Goal: Task Accomplishment & Management: Manage account settings

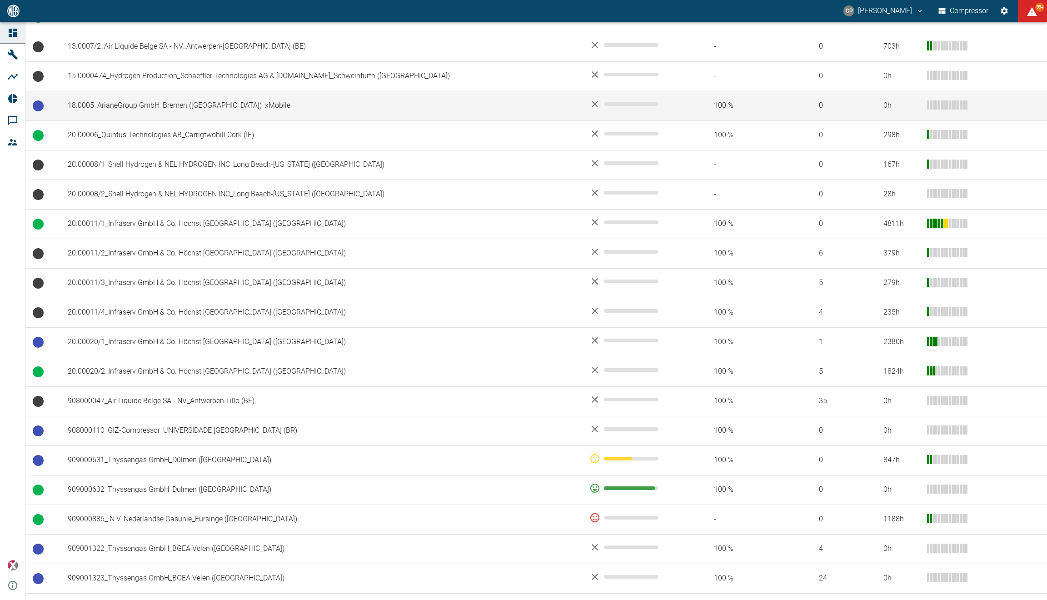
scroll to position [408, 0]
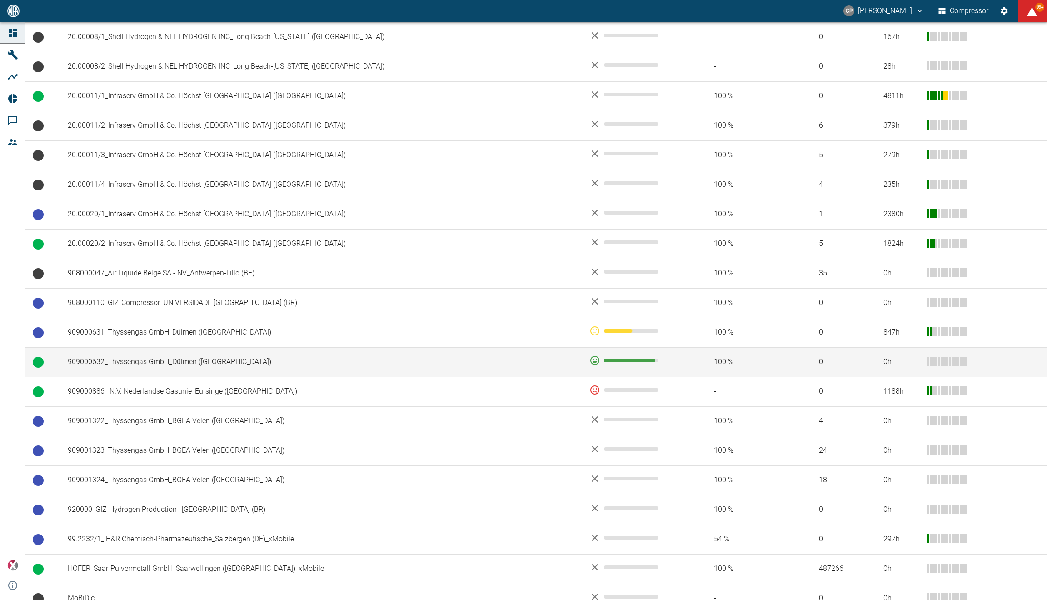
click at [216, 354] on td "909000632_Thyssengas GmbH_Dülmen ([GEOGRAPHIC_DATA])" at bounding box center [320, 362] width 521 height 30
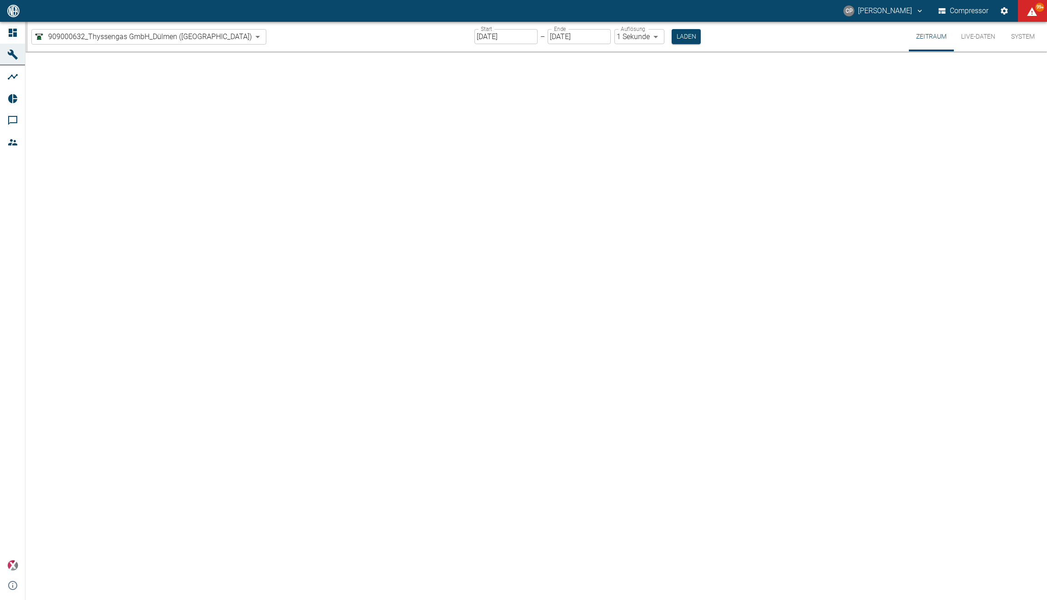
type input "2min"
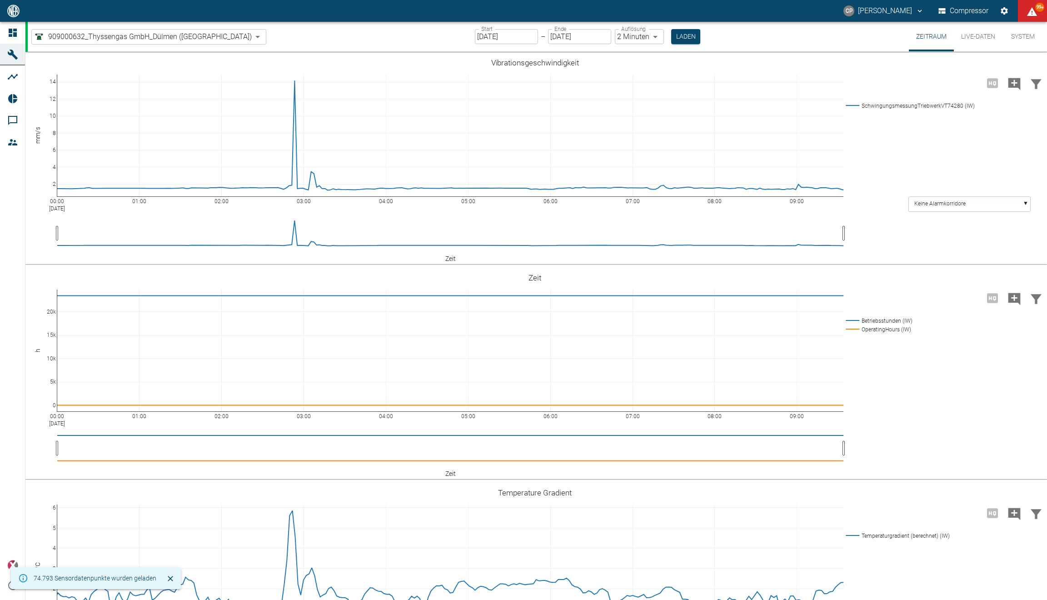
click at [475, 35] on input "[DATE]" at bounding box center [506, 36] width 63 height 15
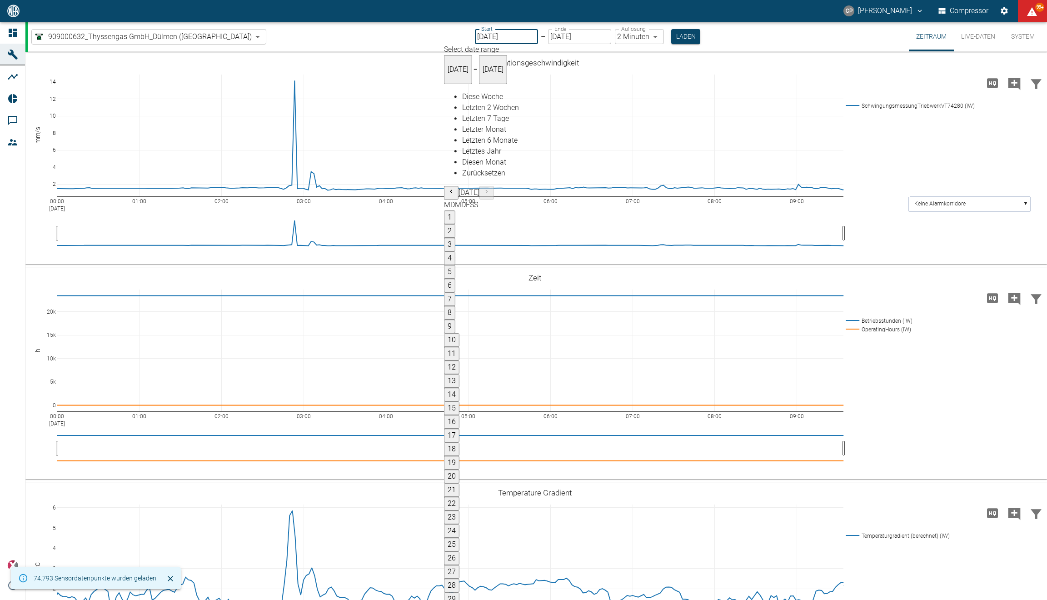
type input "05.09.2025"
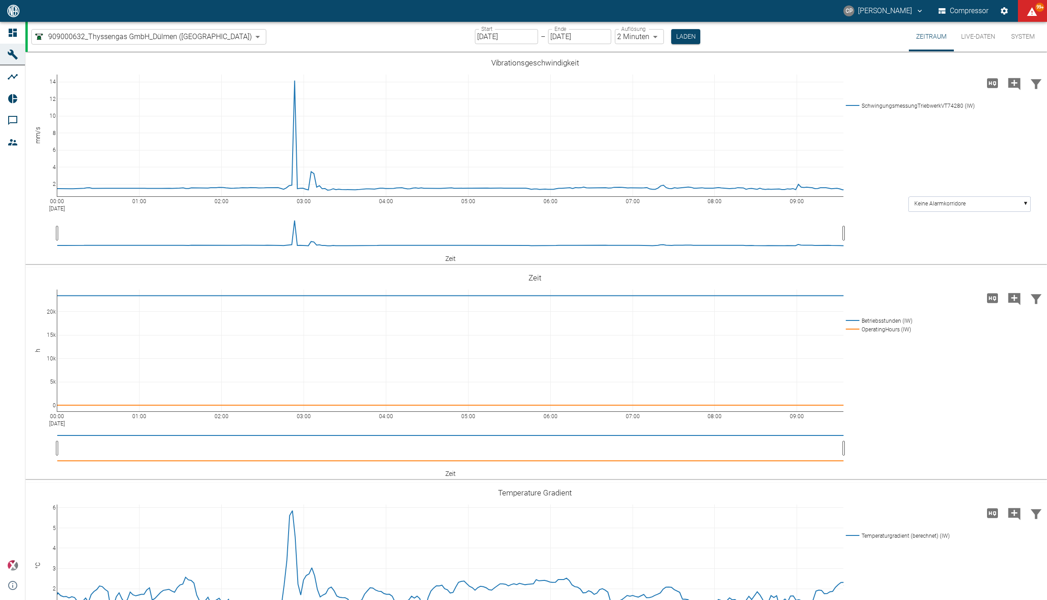
click at [607, 40] on body "CP Christoph Palm Compressor 99+ Dashboard Maschinen Analysen Reports Kommentar…" at bounding box center [523, 300] width 1047 height 600
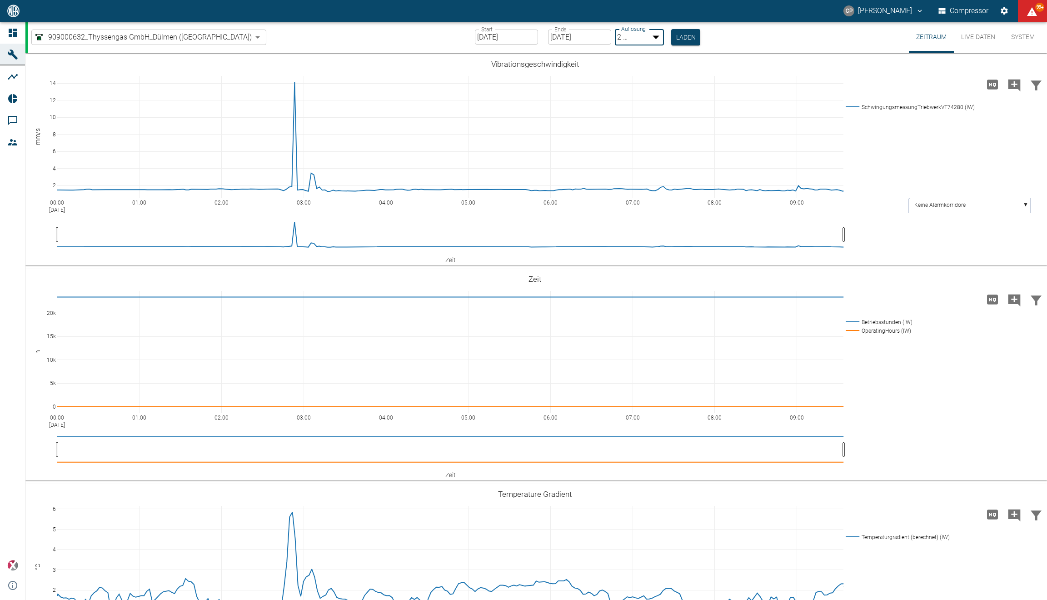
click at [608, 599] on li "1 Sekunde" at bounding box center [532, 612] width 1028 height 11
type input "1sec"
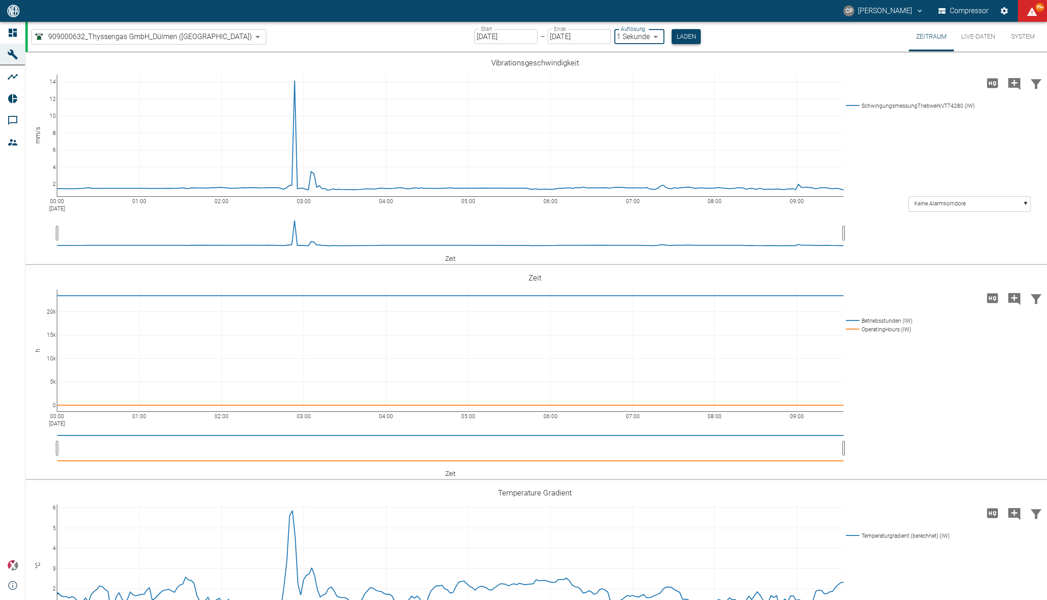
click at [671, 40] on button "Laden" at bounding box center [685, 36] width 29 height 15
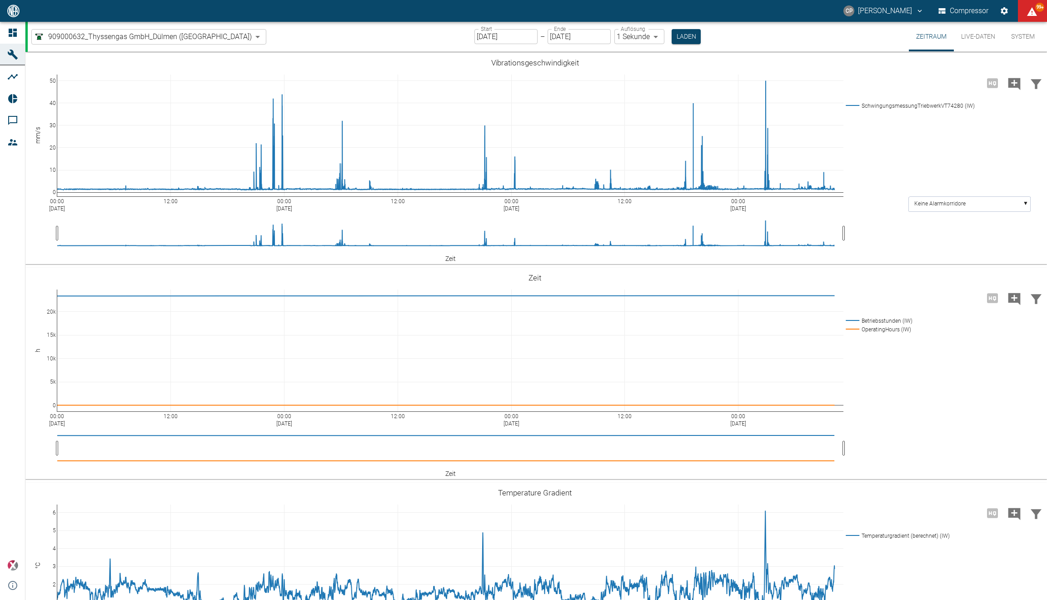
scroll to position [484, 0]
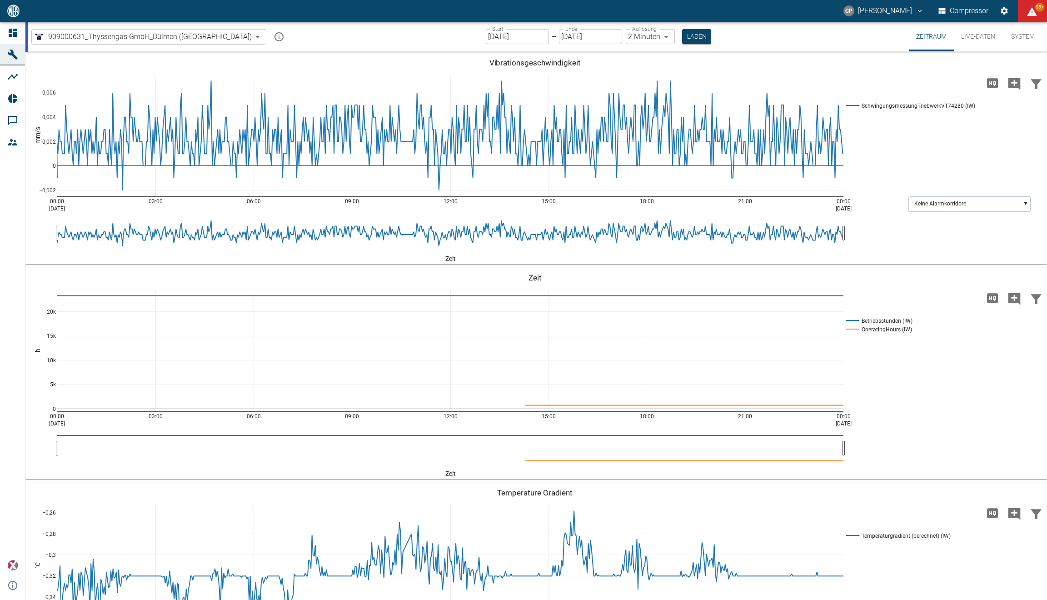
scroll to position [477, 0]
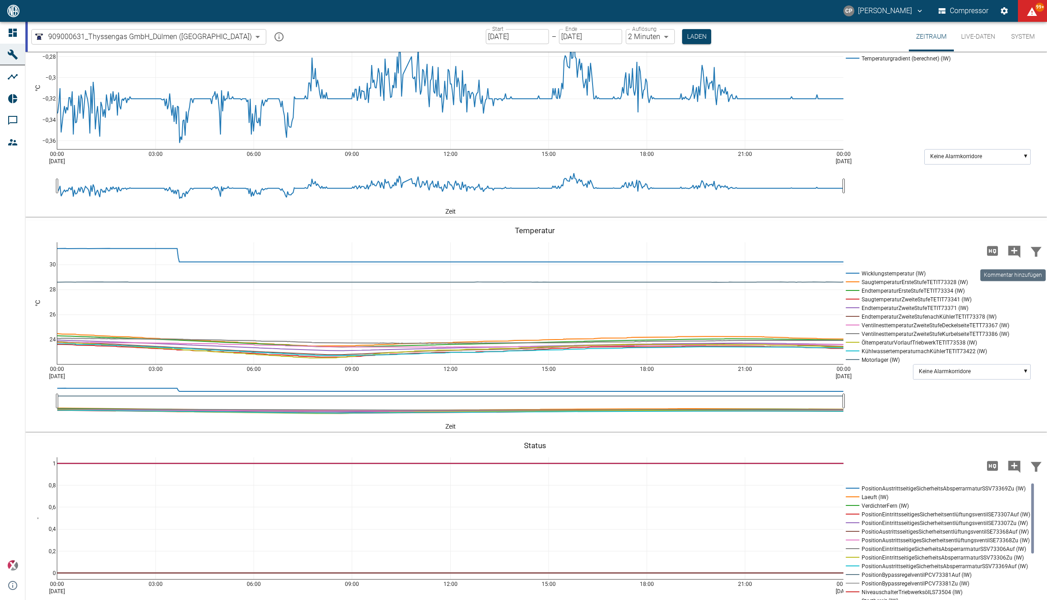
click at [1009, 249] on icon "Kommentar hinzufügen" at bounding box center [1014, 251] width 12 height 12
click at [941, 247] on div "00:00 Aug 20, 2025 03:00 06:00 09:00 12:00 15:00 18:00 21:00 00:00 Aug 21, 2025…" at bounding box center [534, 326] width 1019 height 204
click at [960, 250] on button "Weiter" at bounding box center [967, 250] width 27 height 14
type textarea "Test"
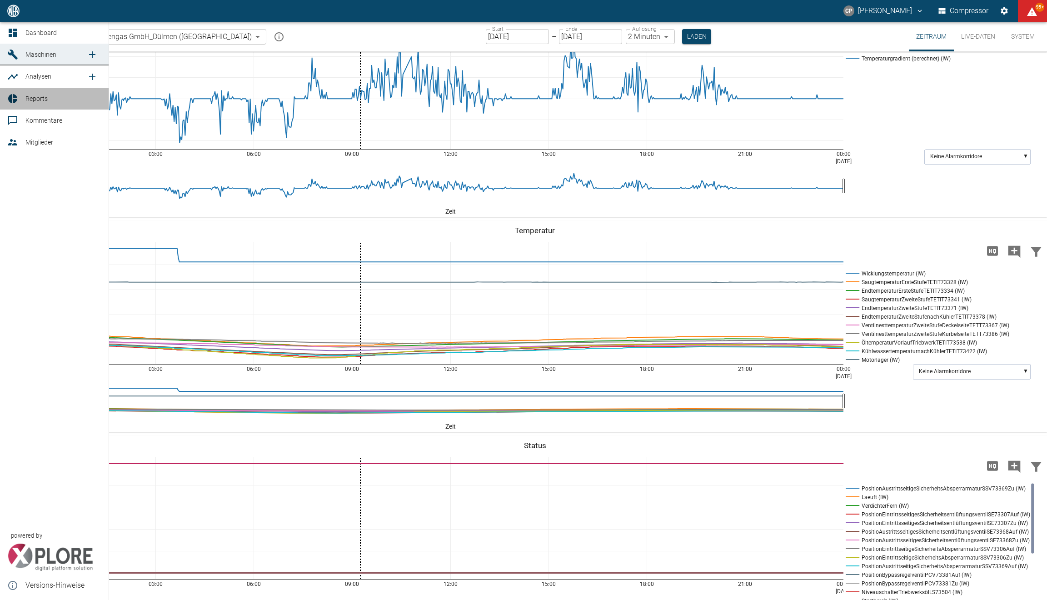
click at [12, 99] on icon at bounding box center [12, 98] width 9 height 9
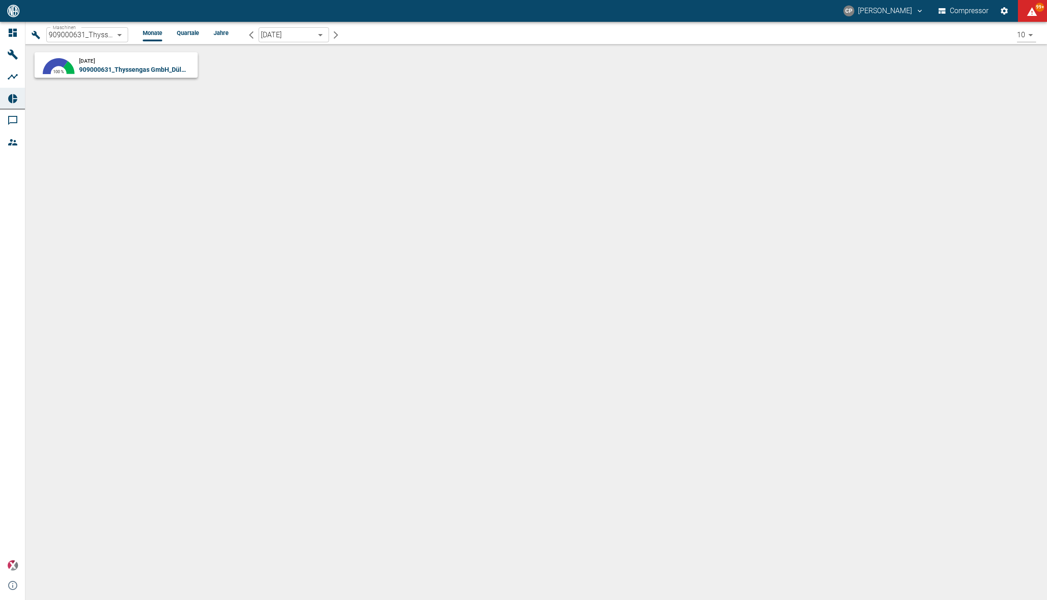
click at [336, 34] on icon "button" at bounding box center [335, 34] width 9 height 9
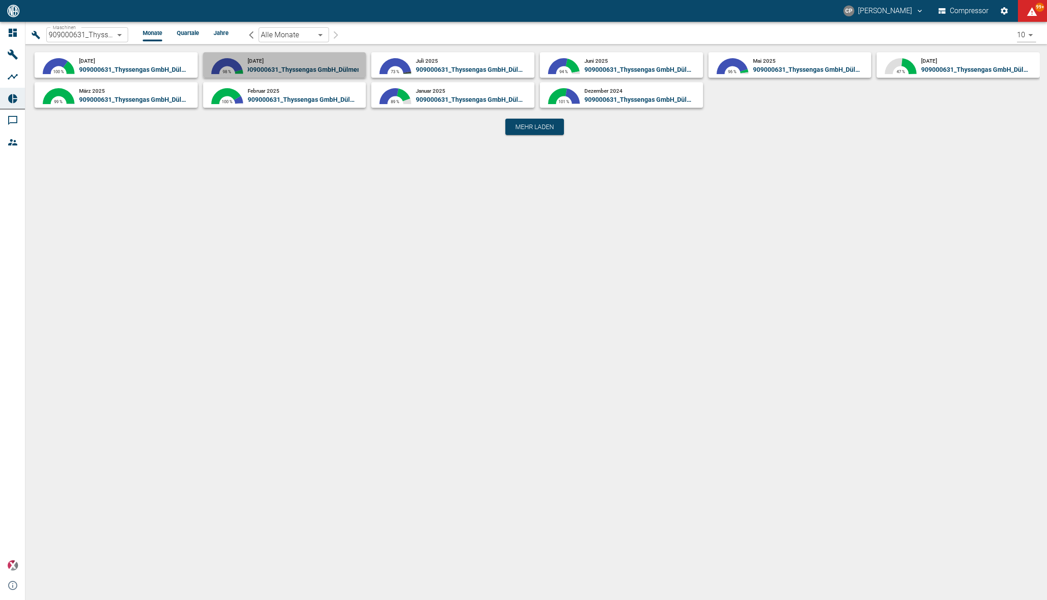
click at [271, 68] on span "909000631_Thyssengas GmbH_Dülmen ([GEOGRAPHIC_DATA])" at bounding box center [337, 69] width 183 height 7
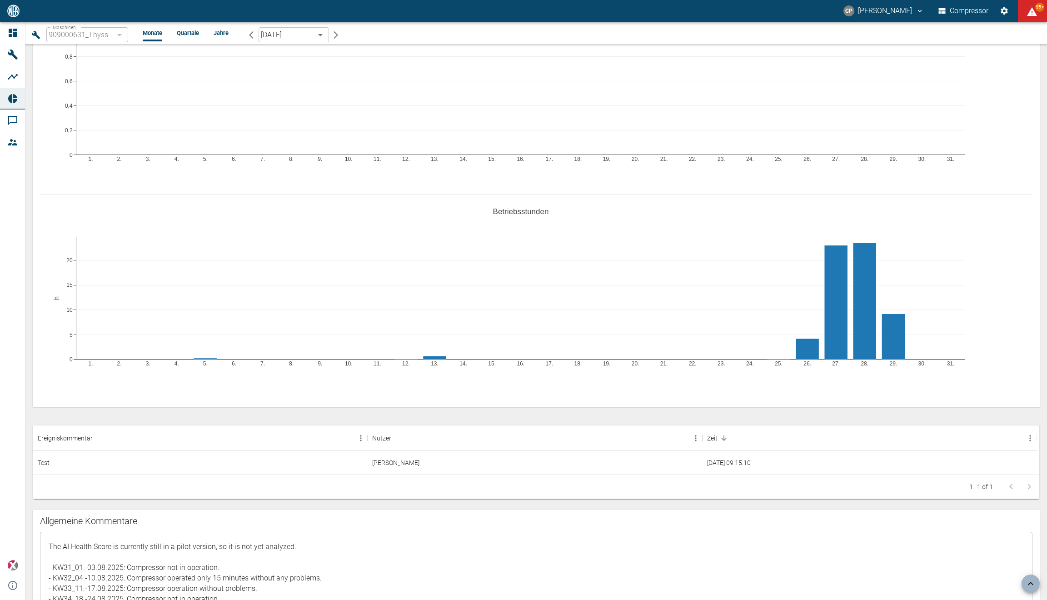
scroll to position [408, 0]
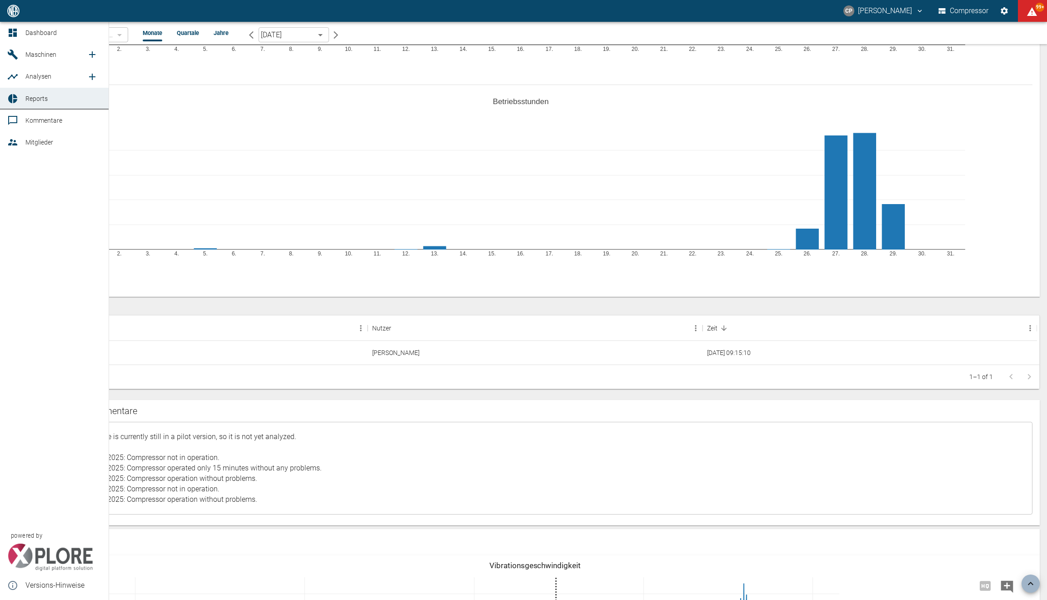
click at [35, 121] on span "Kommentare" at bounding box center [43, 120] width 37 height 7
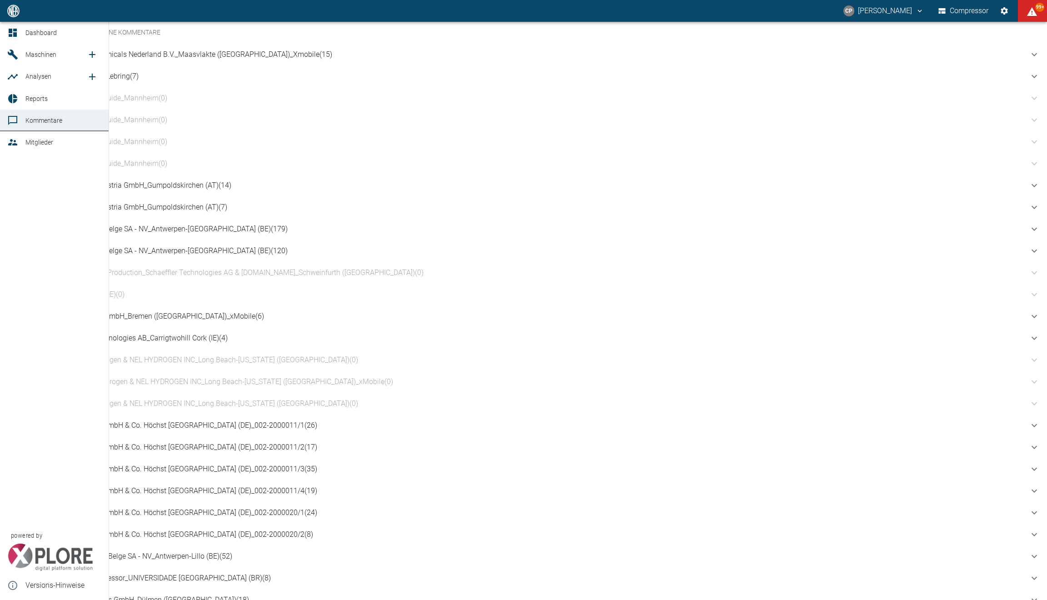
click at [25, 99] on span "Reports" at bounding box center [36, 98] width 22 height 7
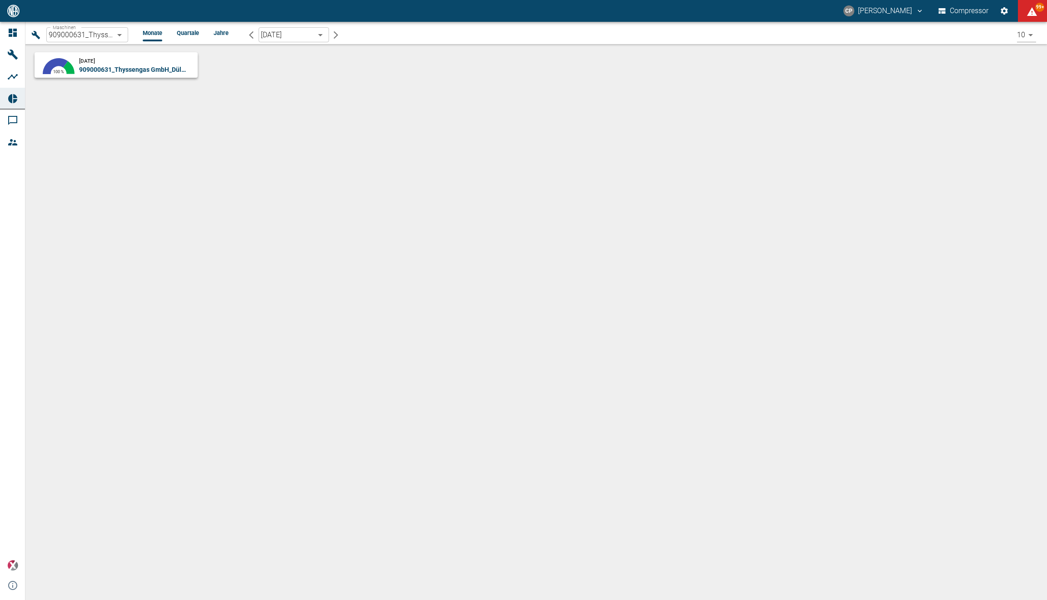
click at [138, 63] on div "September 2025 909000631_Thyssengas GmbH_Dülmen (DE)" at bounding box center [136, 65] width 115 height 18
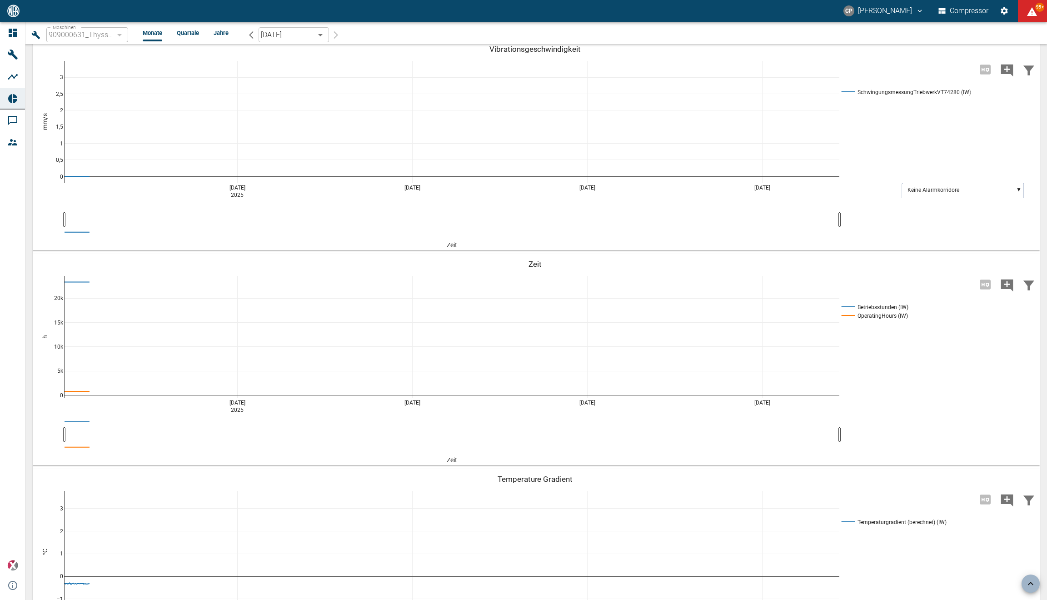
scroll to position [1294, 0]
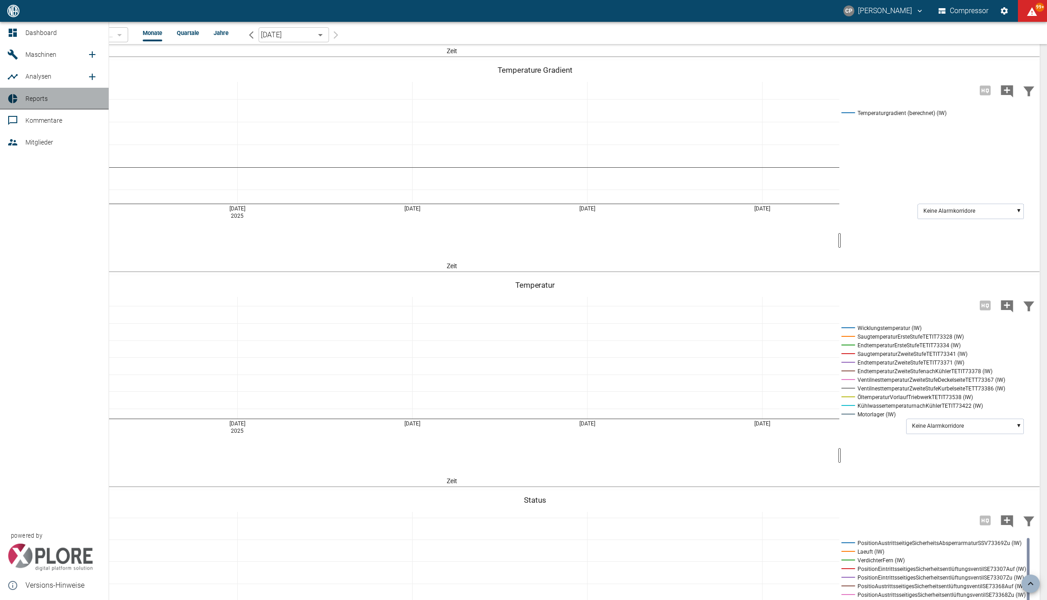
click at [37, 97] on span "Reports" at bounding box center [36, 98] width 22 height 7
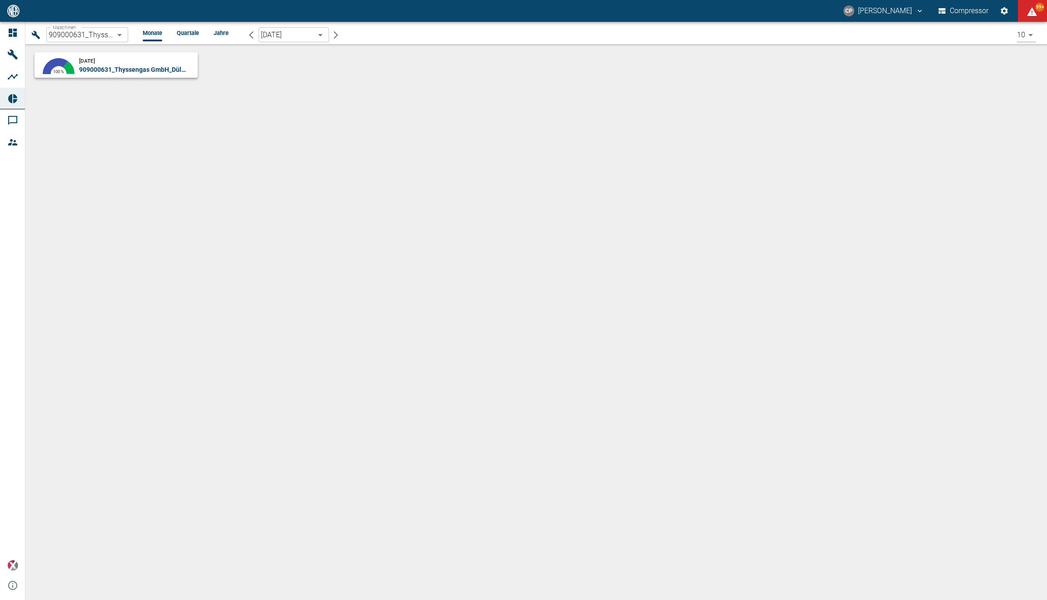
click at [246, 35] on button "button" at bounding box center [250, 34] width 15 height 15
click at [141, 58] on div "August 2025 909000631_Thyssengas GmbH_Dülmen (DE)" at bounding box center [136, 65] width 115 height 18
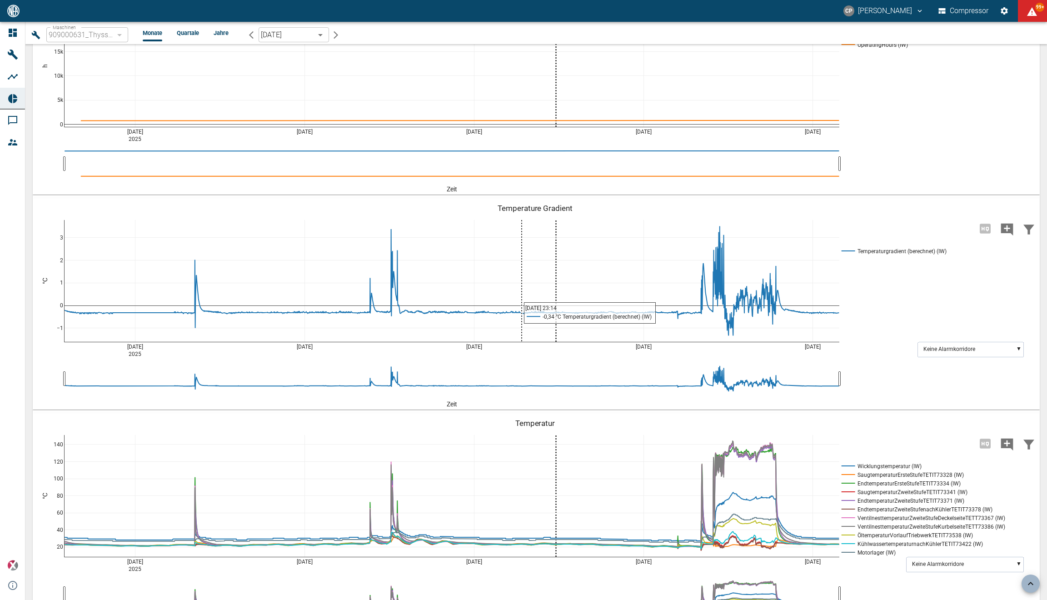
scroll to position [1226, 0]
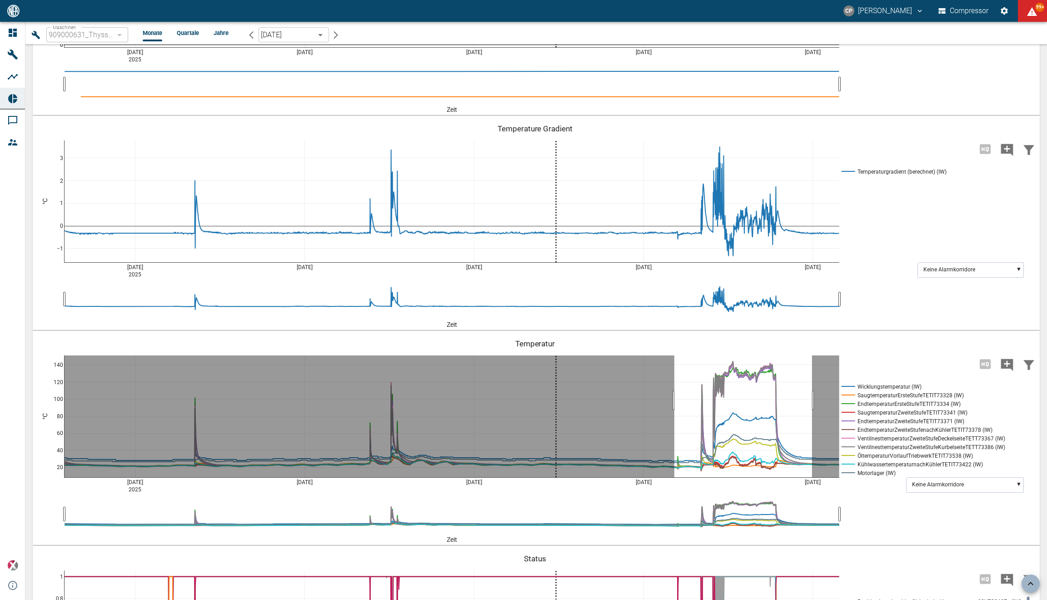
drag, startPoint x: 674, startPoint y: 448, endPoint x: 812, endPoint y: 453, distance: 137.7
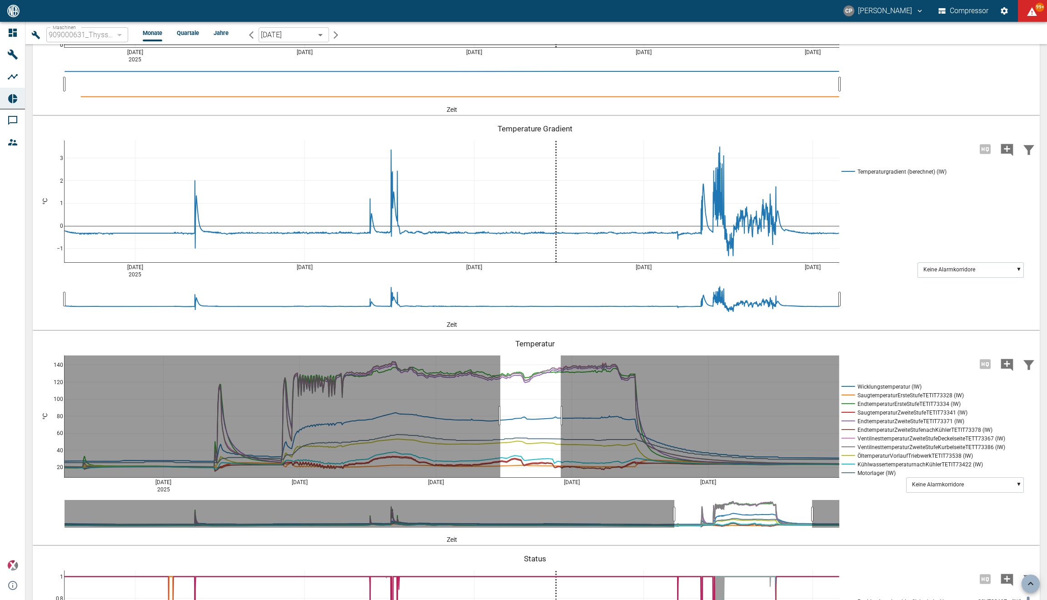
drag, startPoint x: 500, startPoint y: 464, endPoint x: 561, endPoint y: 464, distance: 60.4
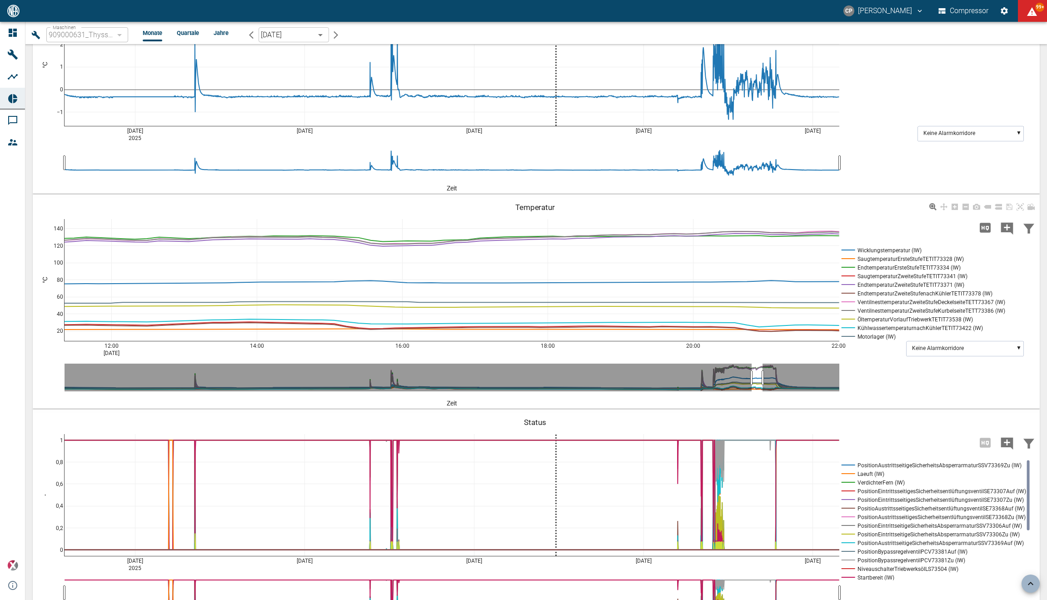
scroll to position [1567, 0]
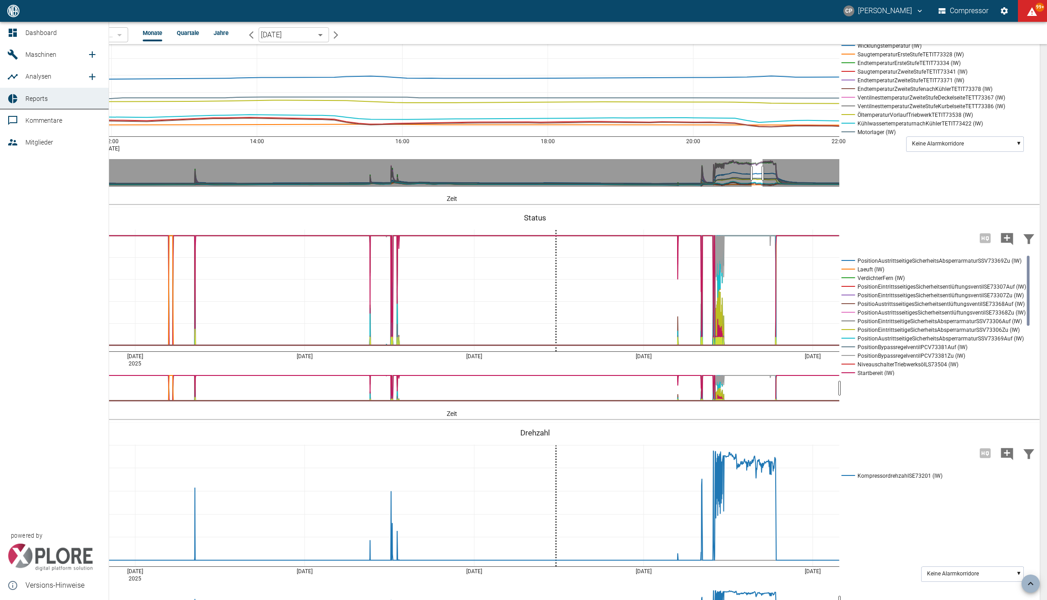
click at [26, 140] on span "Mitglieder" at bounding box center [39, 142] width 28 height 7
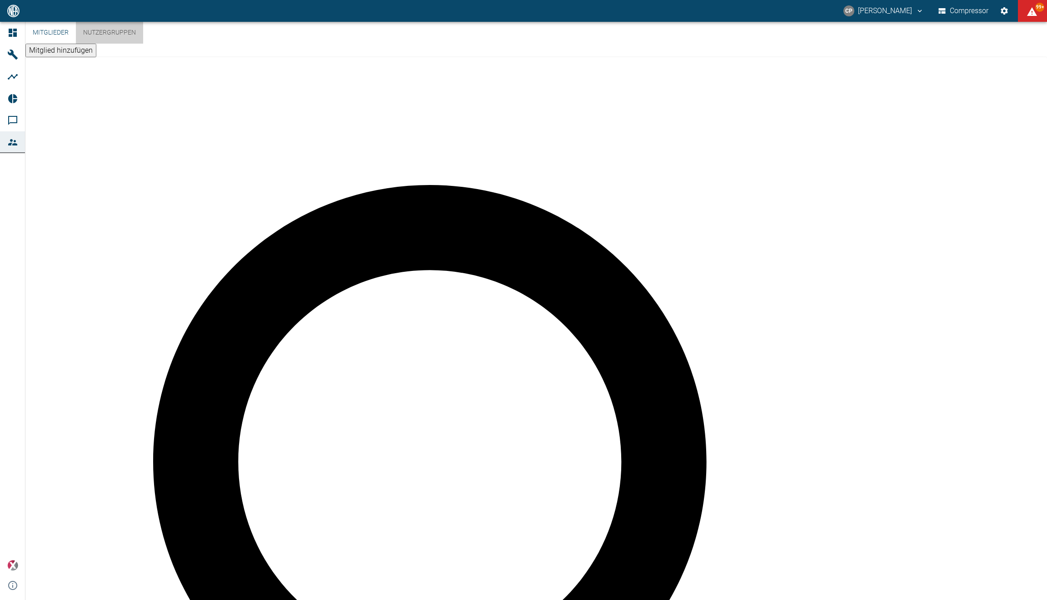
click at [131, 44] on button "Nutzergruppen" at bounding box center [109, 33] width 67 height 22
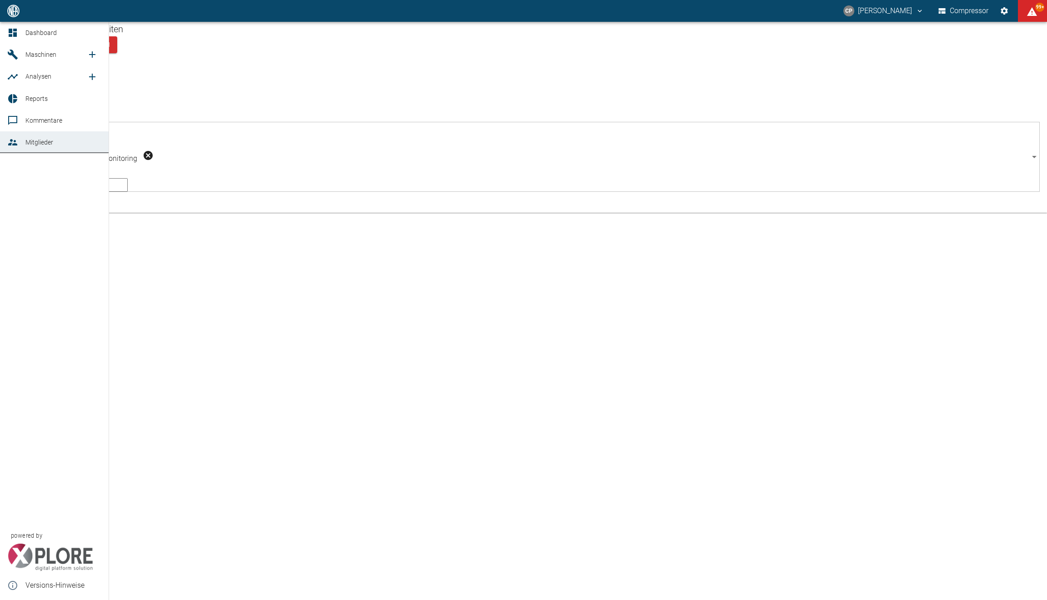
click at [29, 146] on span "Mitglieder" at bounding box center [63, 142] width 76 height 11
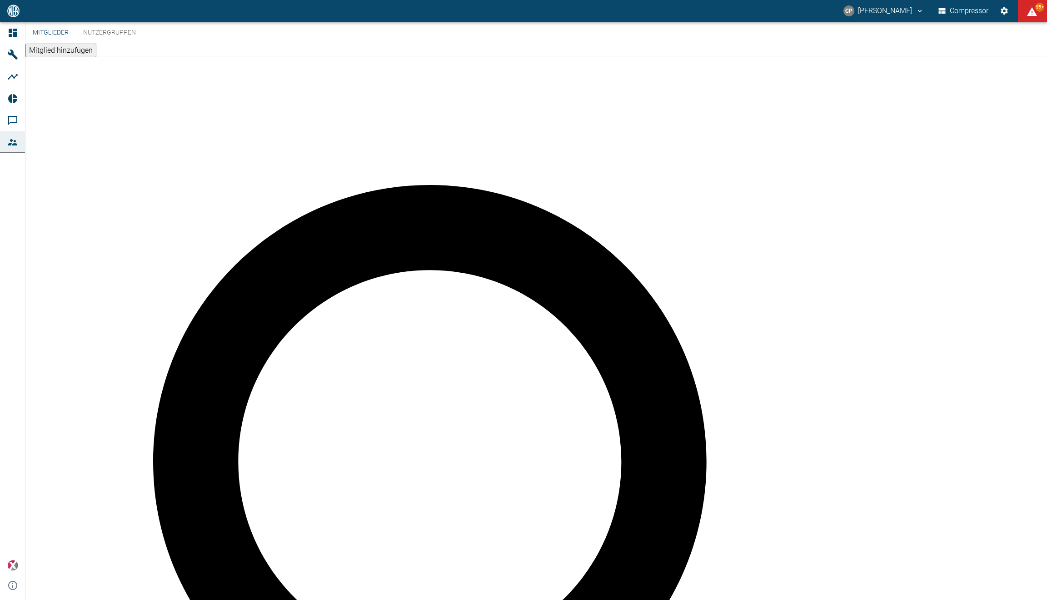
click at [96, 44] on button "Mitglied hinzufügen" at bounding box center [60, 51] width 71 height 14
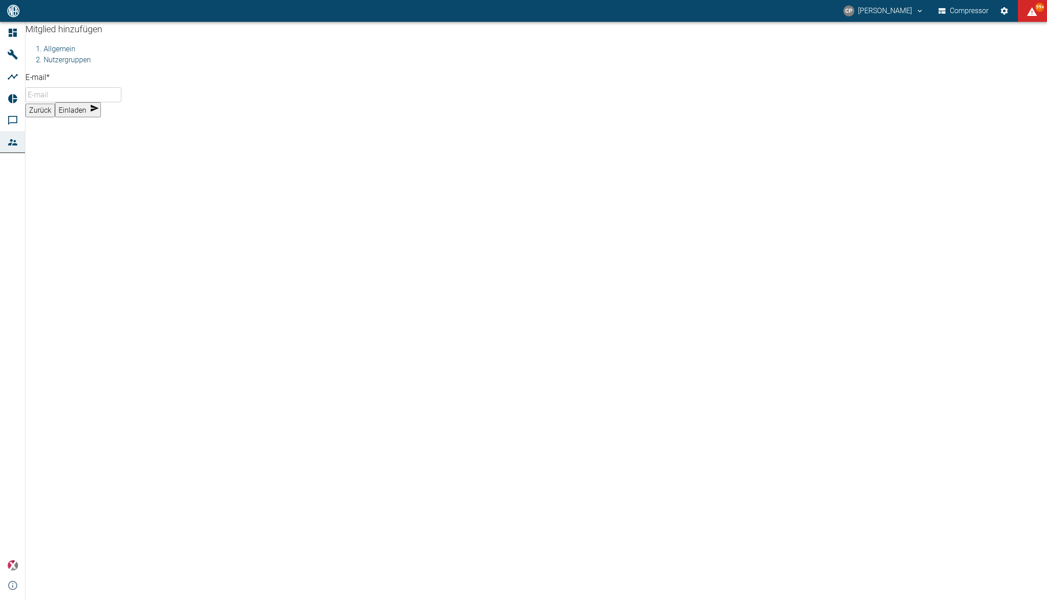
click at [117, 102] on input "E-mail *" at bounding box center [73, 94] width 96 height 15
paste input "christoph.wischnewsky@thyssengas.com"
type input "christoph.wischnewsky@thyssengas.com"
click at [121, 100] on li "Nutzergruppen" at bounding box center [545, 94] width 1003 height 11
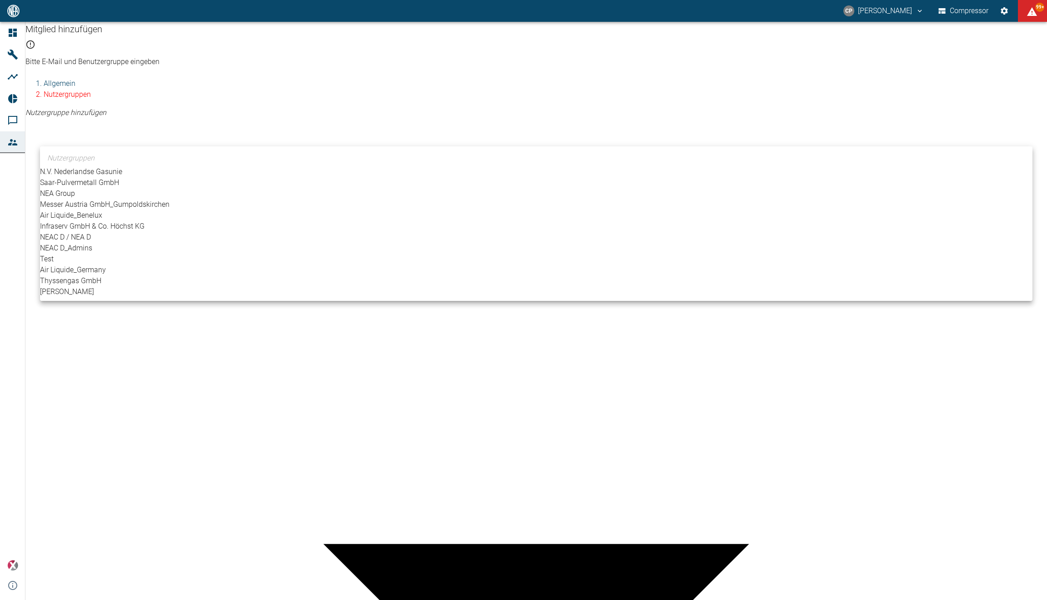
click at [99, 132] on body "CP Christoph Palm Compressor 99+ Dashboard Maschinen Analysen Reports Kommentar…" at bounding box center [523, 300] width 1047 height 600
click at [102, 286] on li "Thyssengas GmbH" at bounding box center [536, 280] width 992 height 11
type input "[object Object]"
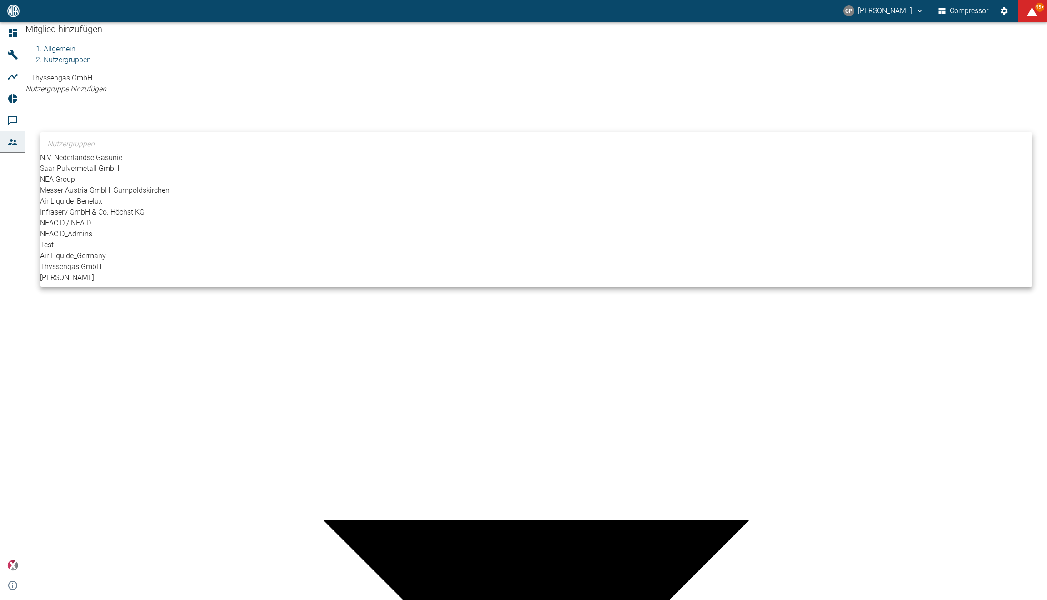
drag, startPoint x: 106, startPoint y: 396, endPoint x: 108, endPoint y: 385, distance: 11.1
click at [107, 396] on div at bounding box center [523, 300] width 1047 height 600
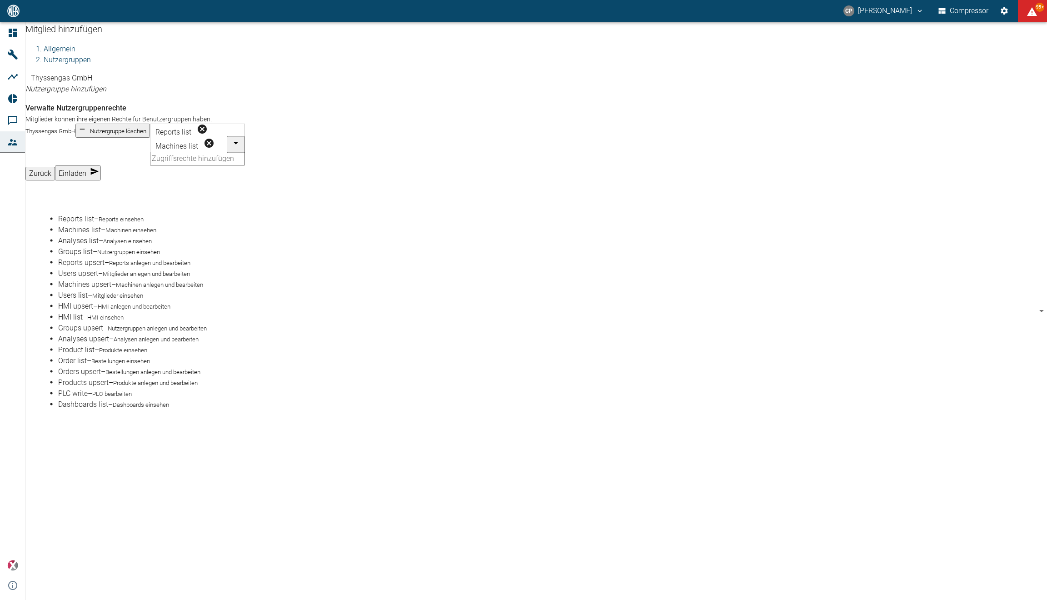
click at [200, 165] on input "text" at bounding box center [197, 159] width 95 height 14
click at [122, 244] on small "Analysen einsehen" at bounding box center [127, 241] width 49 height 7
click at [211, 179] on input "text" at bounding box center [197, 173] width 95 height 14
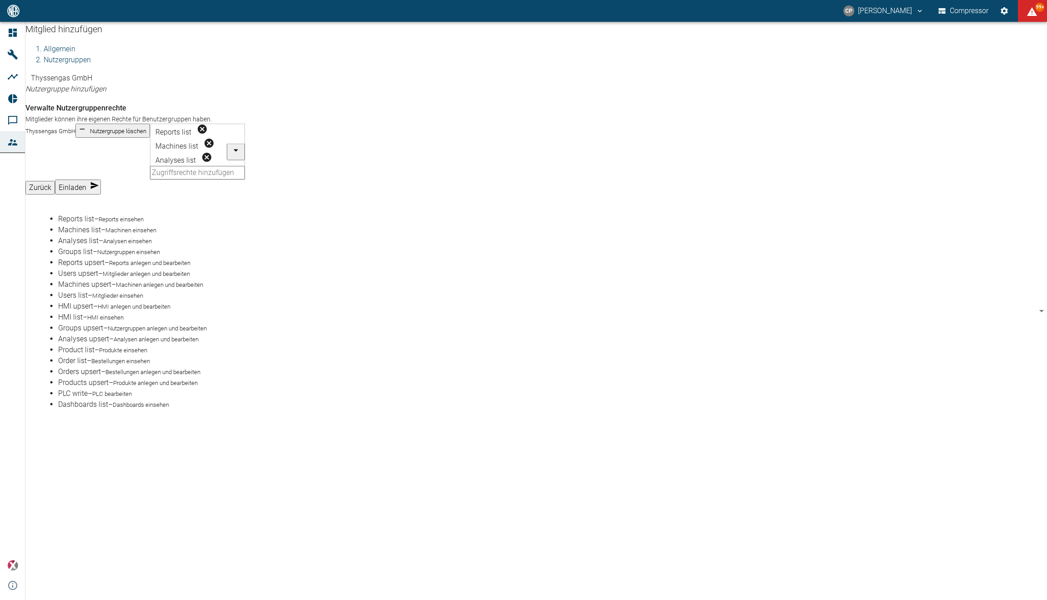
click at [97, 333] on li "Analyses upsert – Analysen anlegen und bearbeiten" at bounding box center [545, 338] width 974 height 11
click at [209, 209] on div "Mitglied hinzufügen Allgemein Nutzergruppen Thyssengas GmbH Nutzergruppe hinzuf…" at bounding box center [535, 115] width 1021 height 187
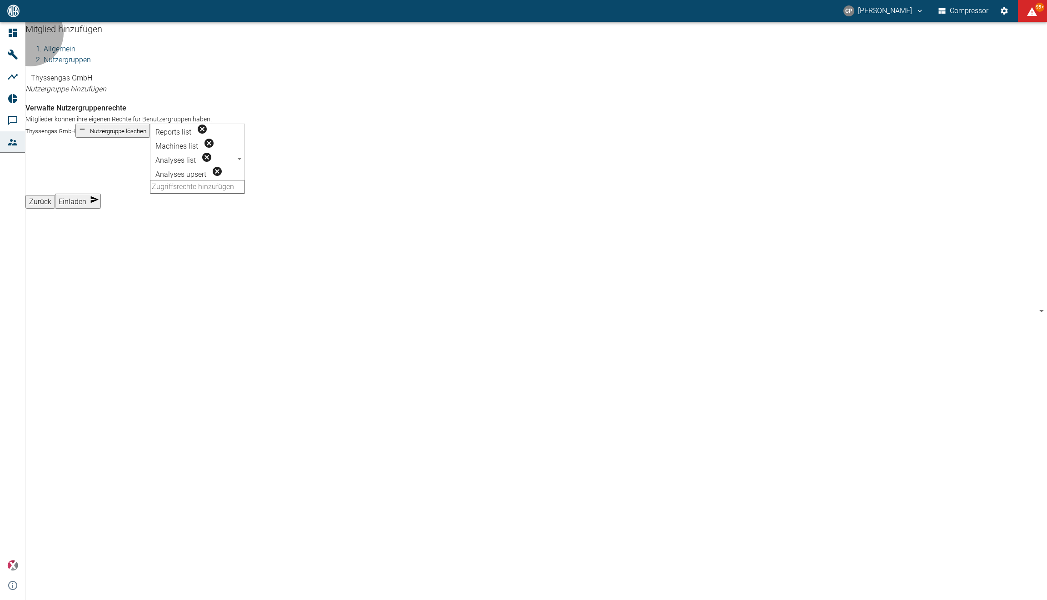
click at [101, 209] on button "Einladen" at bounding box center [78, 201] width 46 height 15
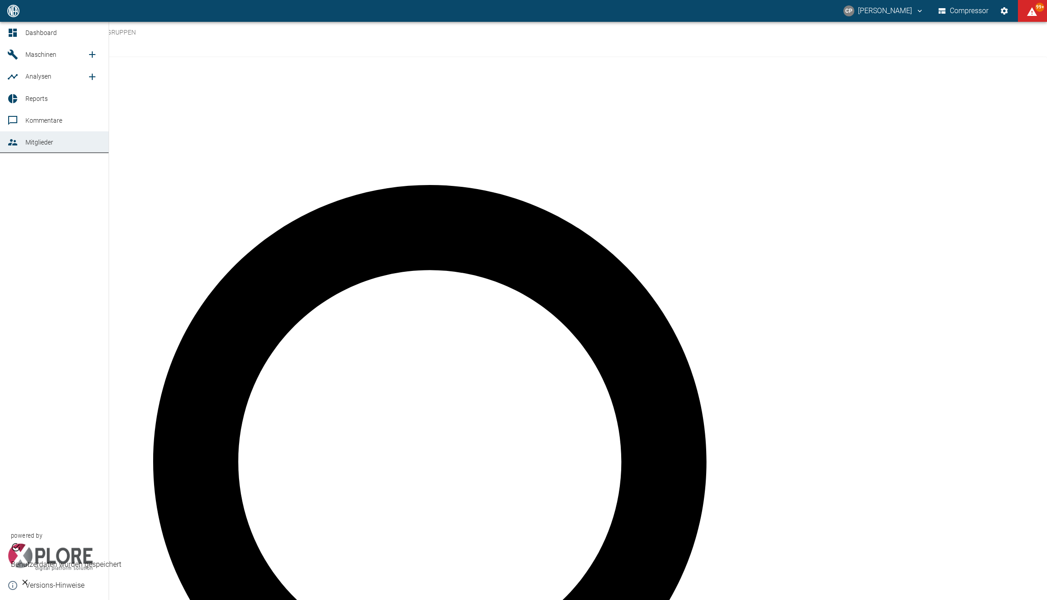
click at [24, 32] on link "Dashboard" at bounding box center [54, 33] width 109 height 22
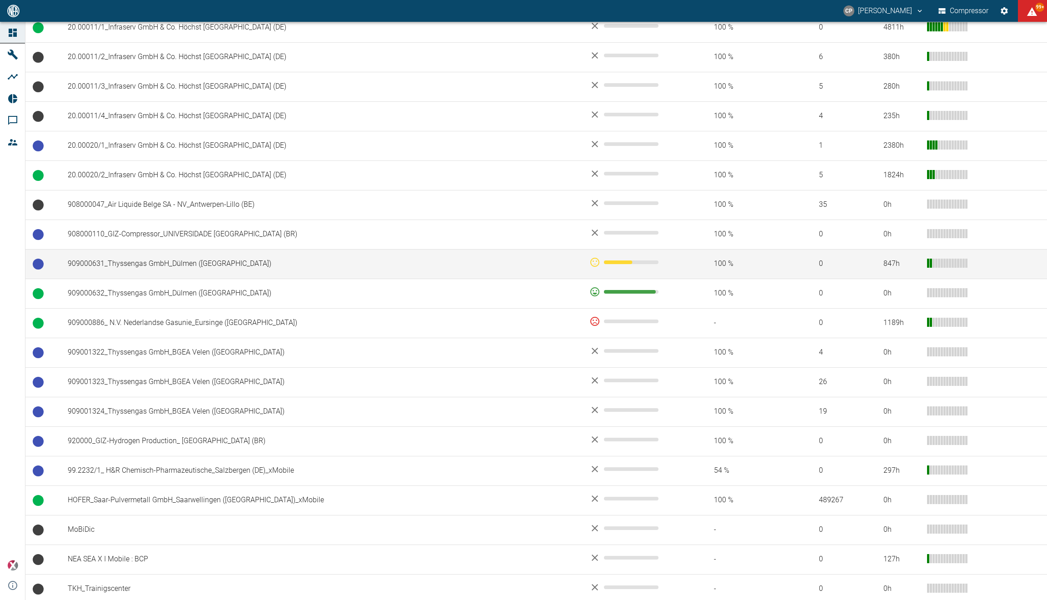
scroll to position [484, 0]
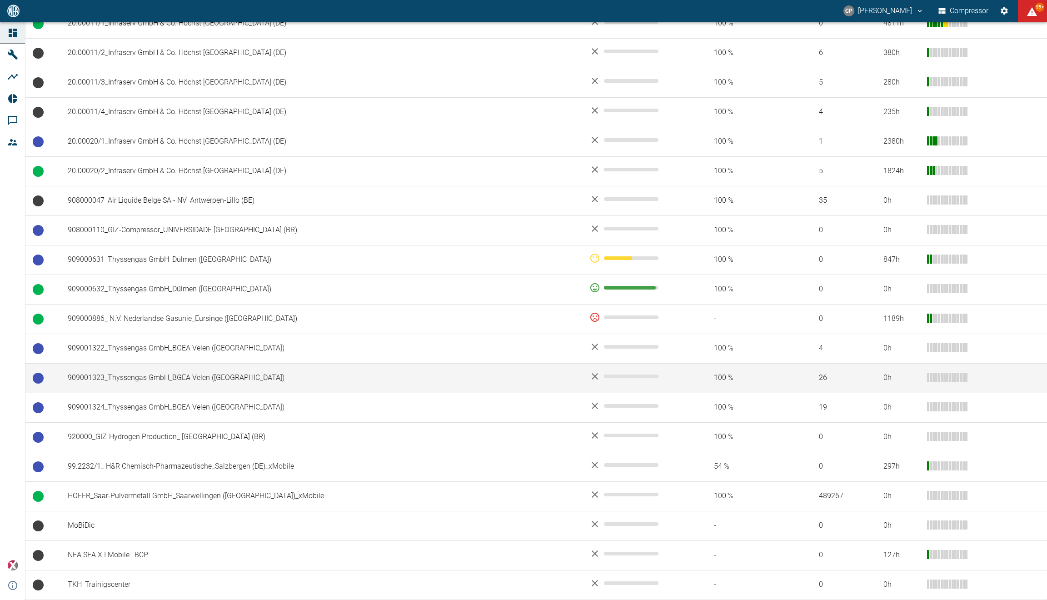
click at [187, 365] on td "909001323_Thyssengas GmbH_BGEA Velen ([GEOGRAPHIC_DATA])" at bounding box center [320, 378] width 521 height 30
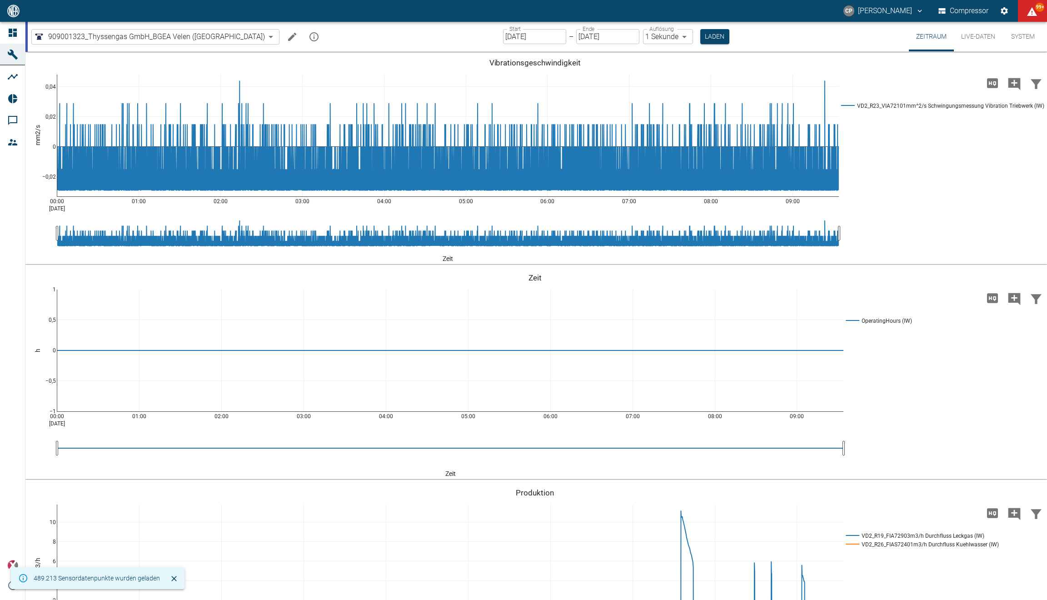
click at [982, 31] on button "Live-Daten" at bounding box center [978, 37] width 49 height 30
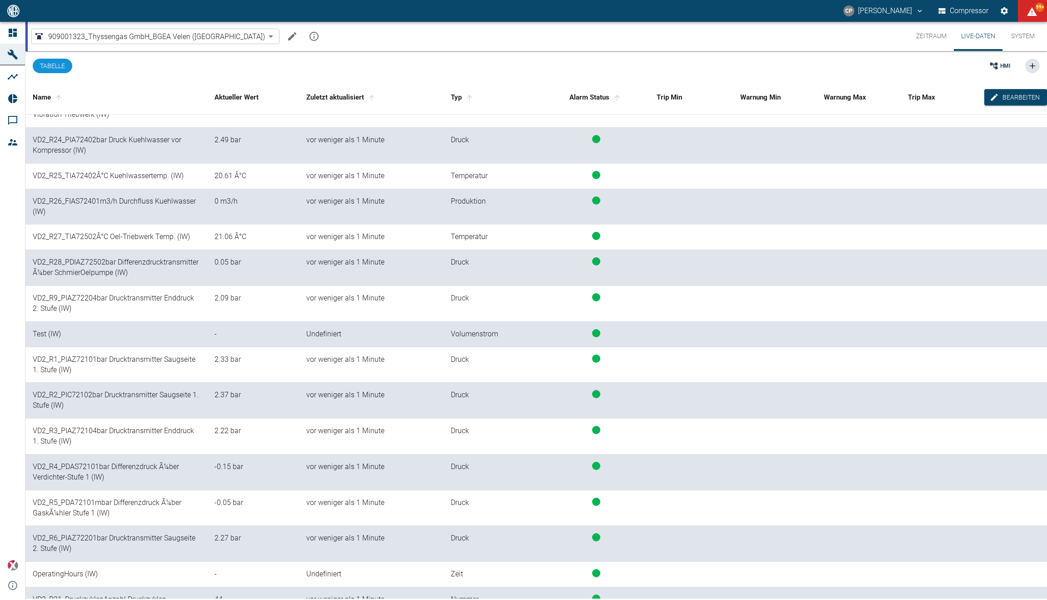
scroll to position [626, 0]
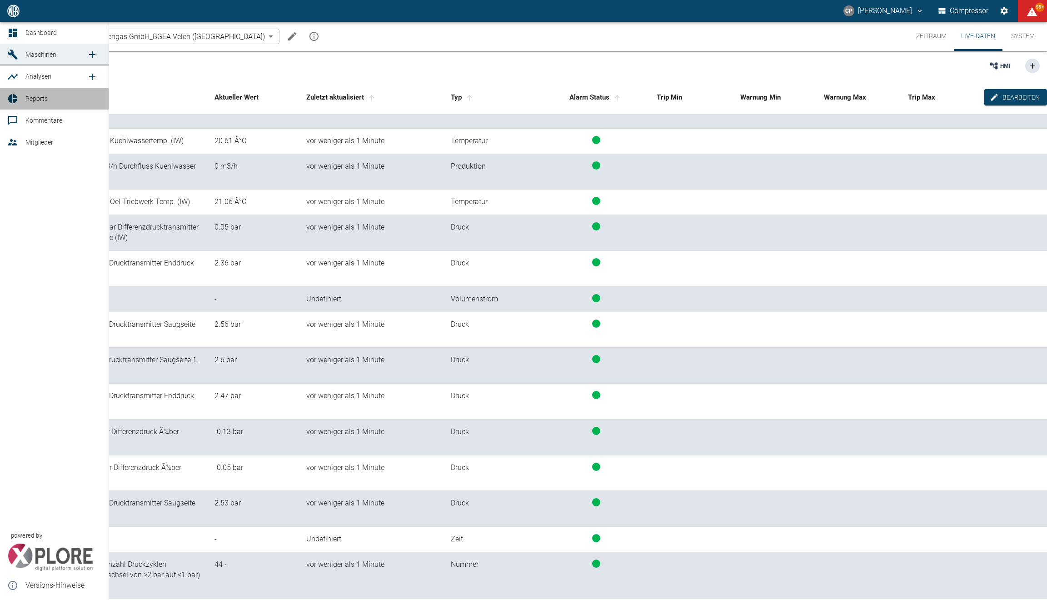
click at [50, 92] on link "Reports" at bounding box center [54, 99] width 109 height 22
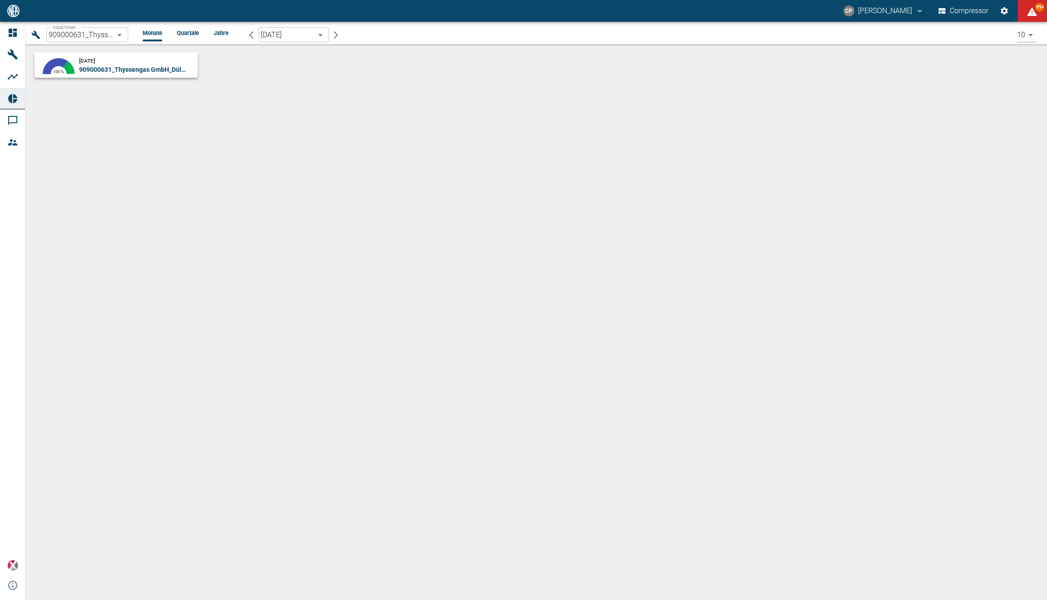
click at [120, 36] on body "CP Christoph Palm Compressor 99+ Dashboard Maschinen Analysen Reports Kommentar…" at bounding box center [523, 300] width 1047 height 600
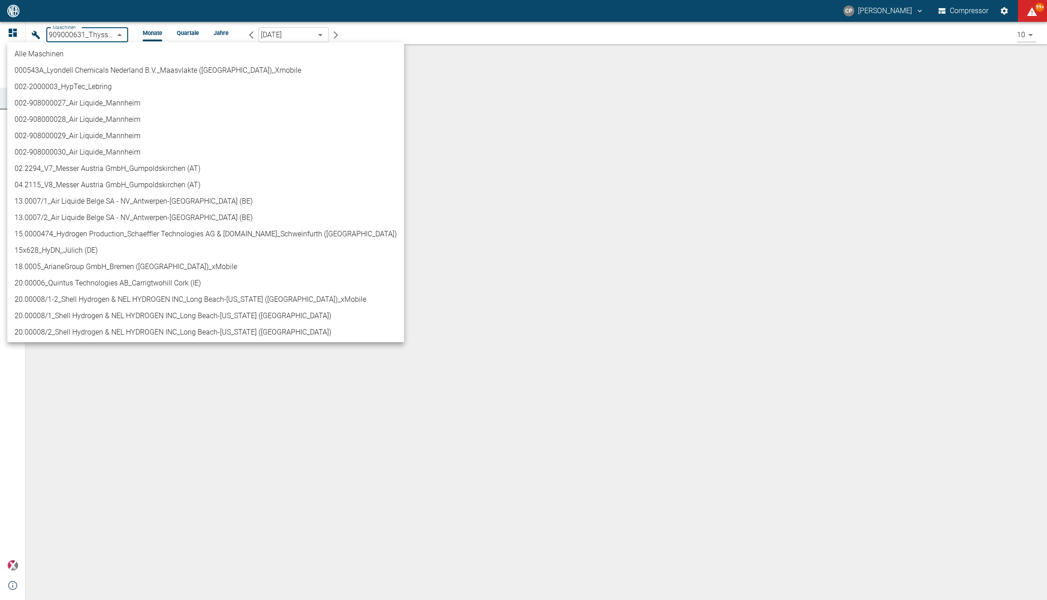
scroll to position [287, 0]
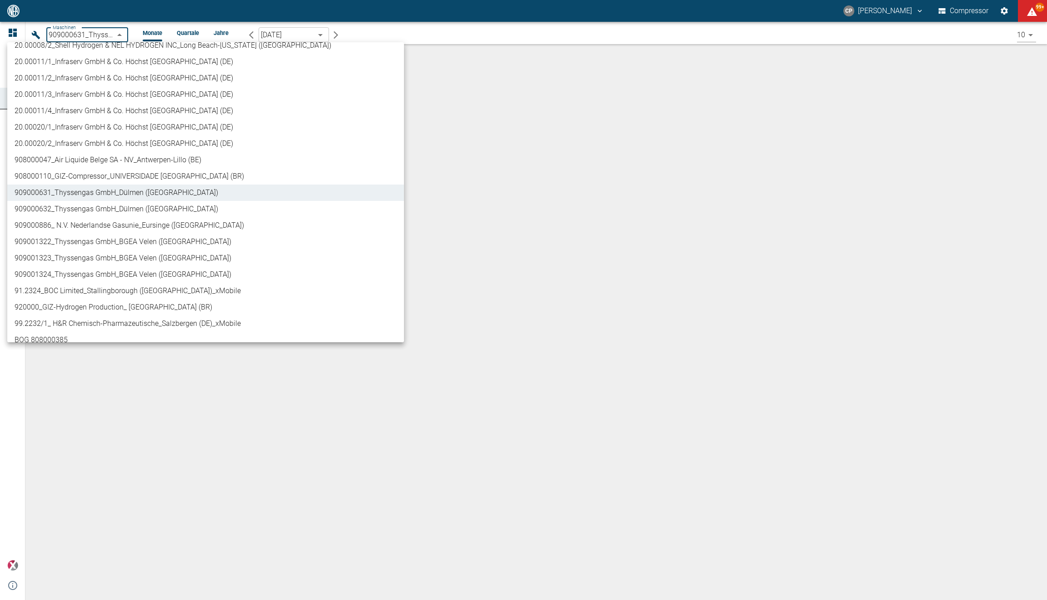
click at [113, 258] on li "909001323_Thyssengas GmbH_BGEA Velen ([GEOGRAPHIC_DATA])" at bounding box center [205, 258] width 397 height 16
type input "d323cb37-0897-47d8-890e-65236b20deb2"
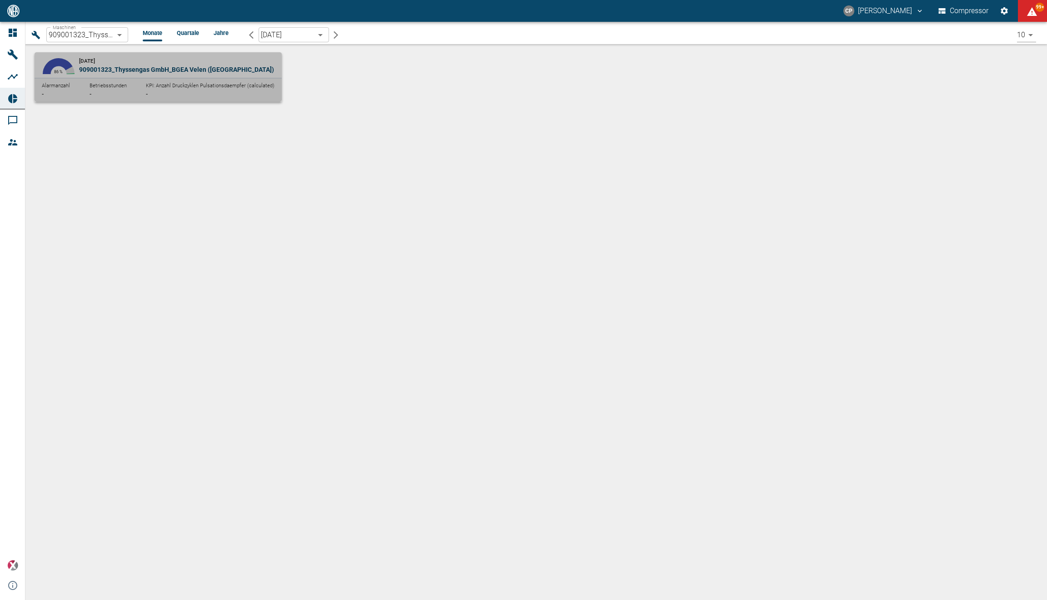
click at [157, 82] on p "KPI: Anzahl Druckzyklen Pulsationsdaempfer (calculated)" at bounding box center [210, 86] width 129 height 8
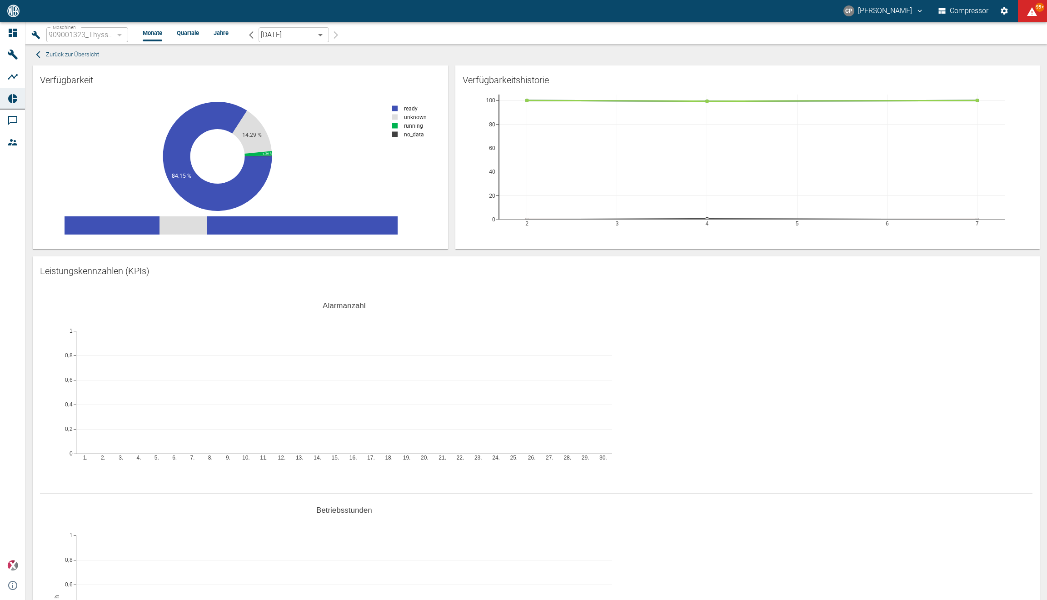
click at [325, 313] on div "1. 2. 3. 4. 5. 6. 7. 8. 9. 10. 11. 12. 13. 14. 15. 16. 17. 18. 19. 20. 21. 22. …" at bounding box center [536, 387] width 992 height 204
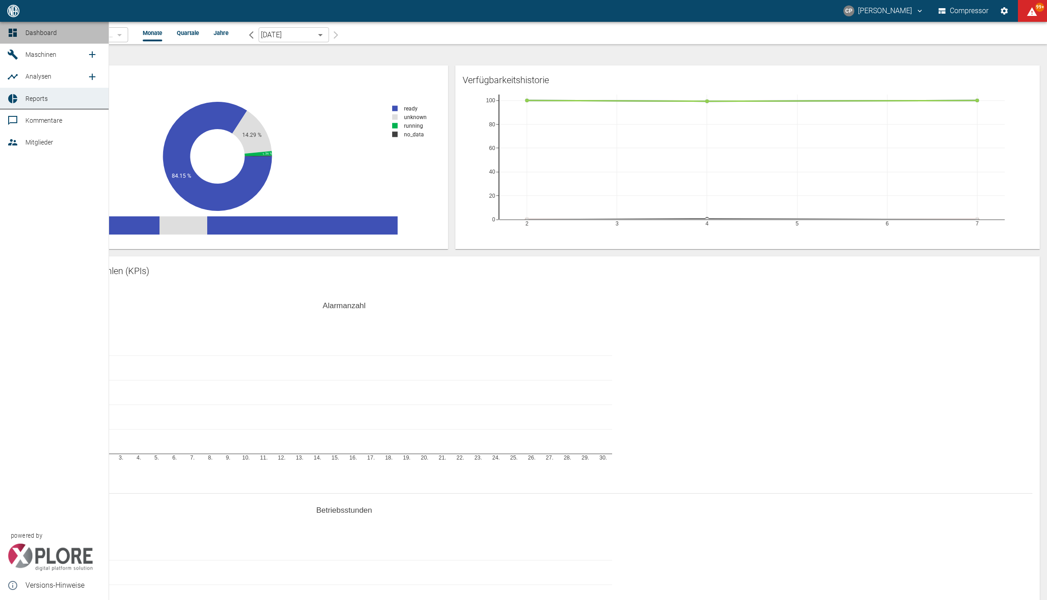
click at [24, 34] on link "Dashboard" at bounding box center [54, 33] width 109 height 22
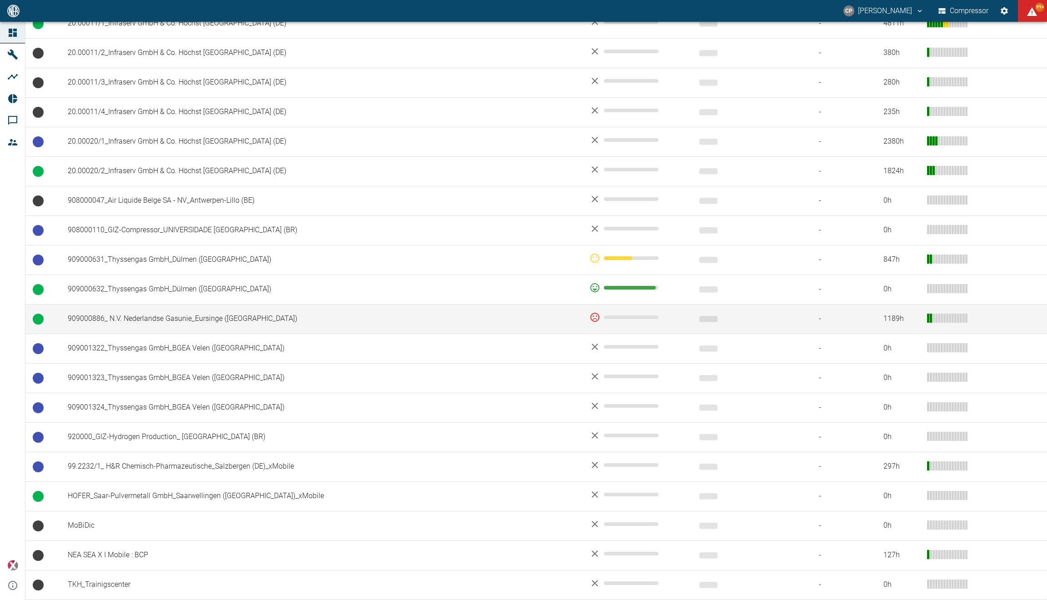
scroll to position [416, 0]
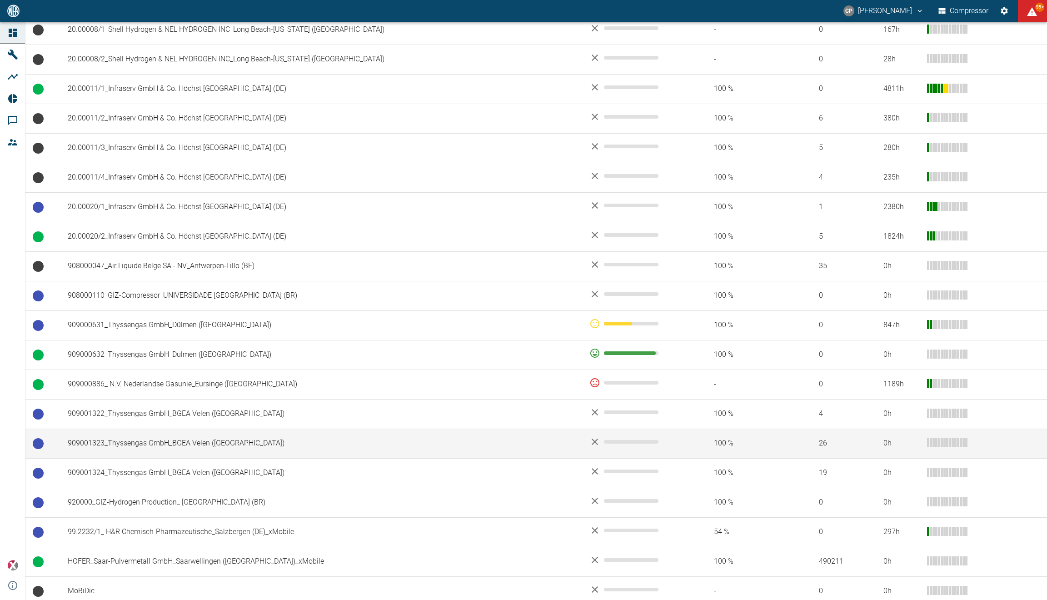
click at [121, 446] on td "909001323_Thyssengas GmbH_BGEA Velen ([GEOGRAPHIC_DATA])" at bounding box center [320, 443] width 521 height 30
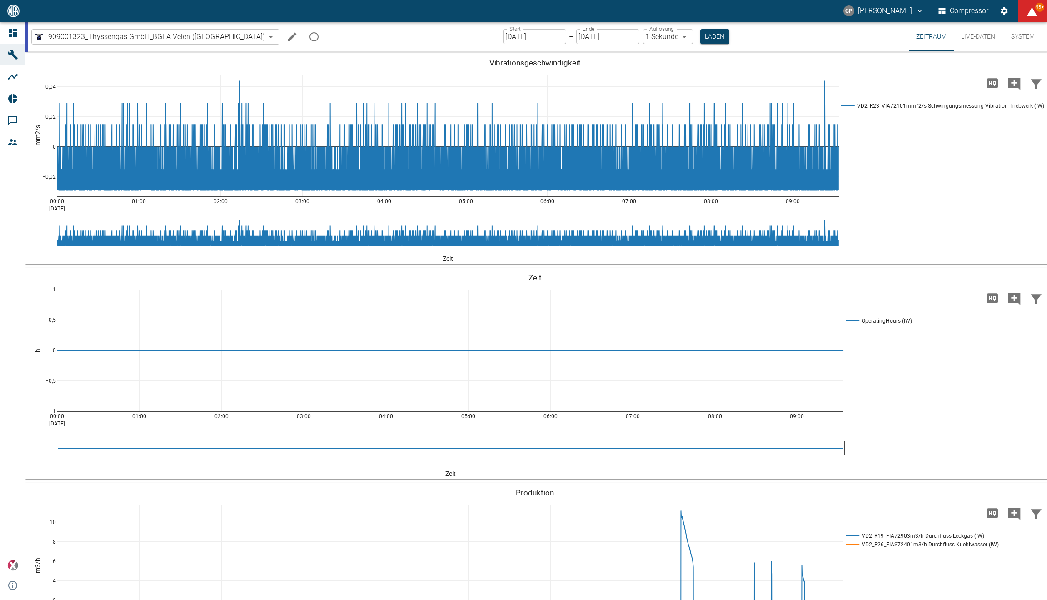
click at [24, 30] on link "Dashboard" at bounding box center [12, 33] width 25 height 22
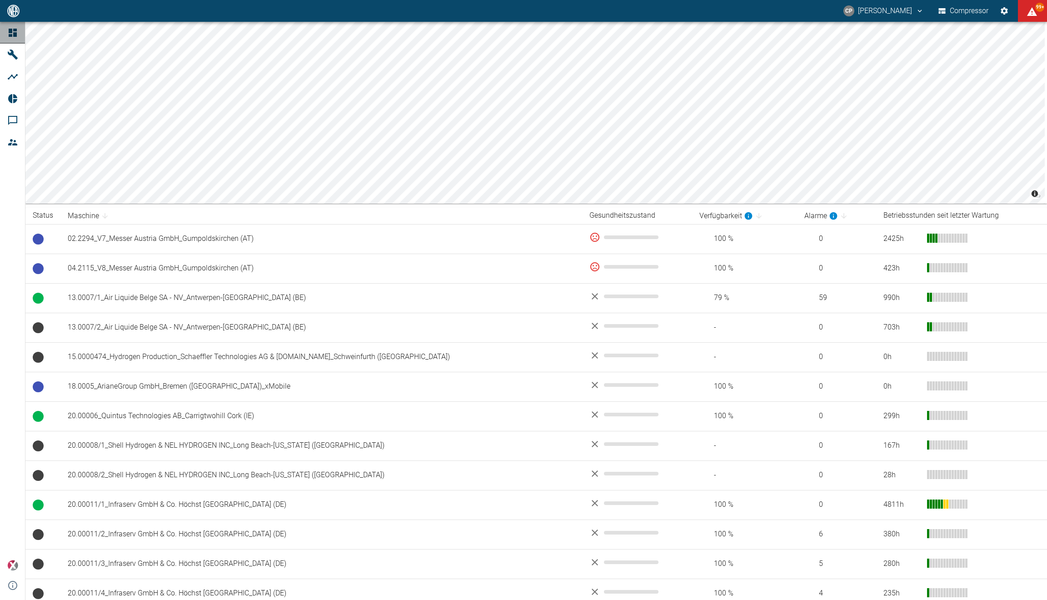
click at [20, 30] on div at bounding box center [14, 32] width 14 height 11
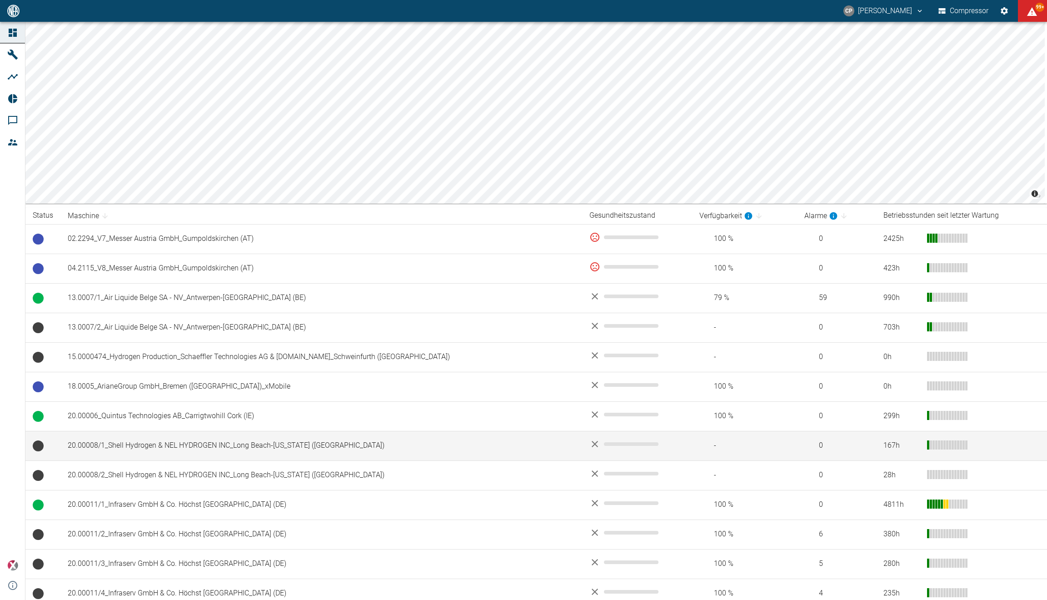
scroll to position [408, 0]
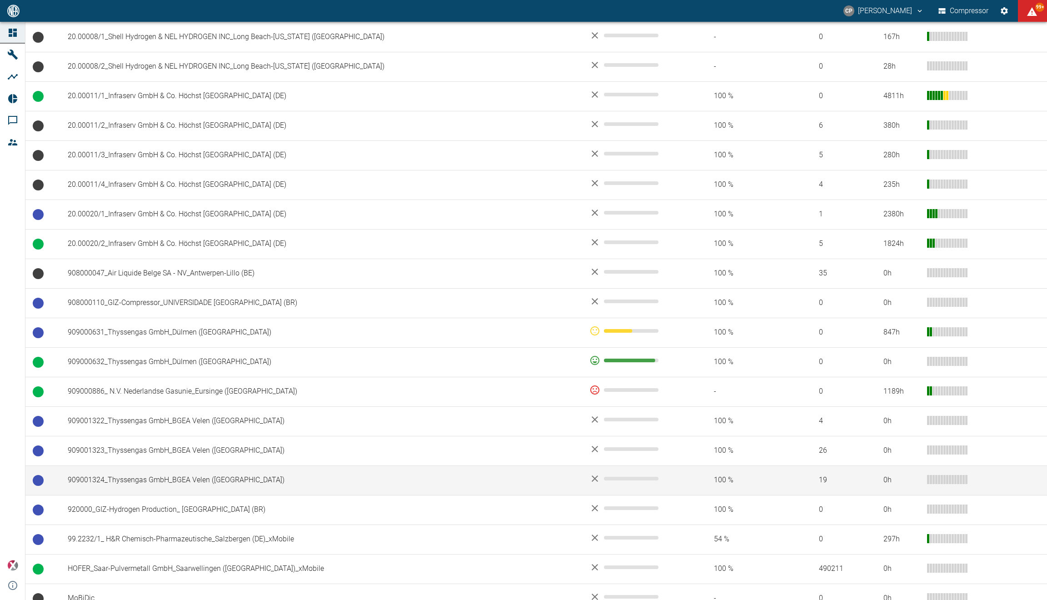
click at [231, 482] on td "909001324_Thyssengas GmbH_BGEA Velen ([GEOGRAPHIC_DATA])" at bounding box center [320, 480] width 521 height 30
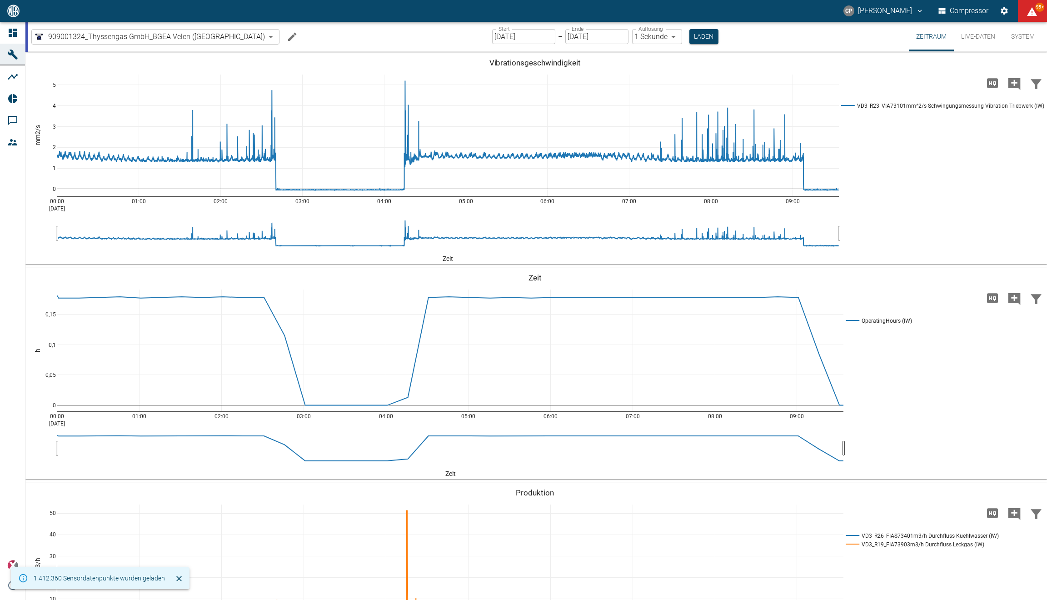
click at [978, 42] on button "Live-Daten" at bounding box center [978, 37] width 49 height 30
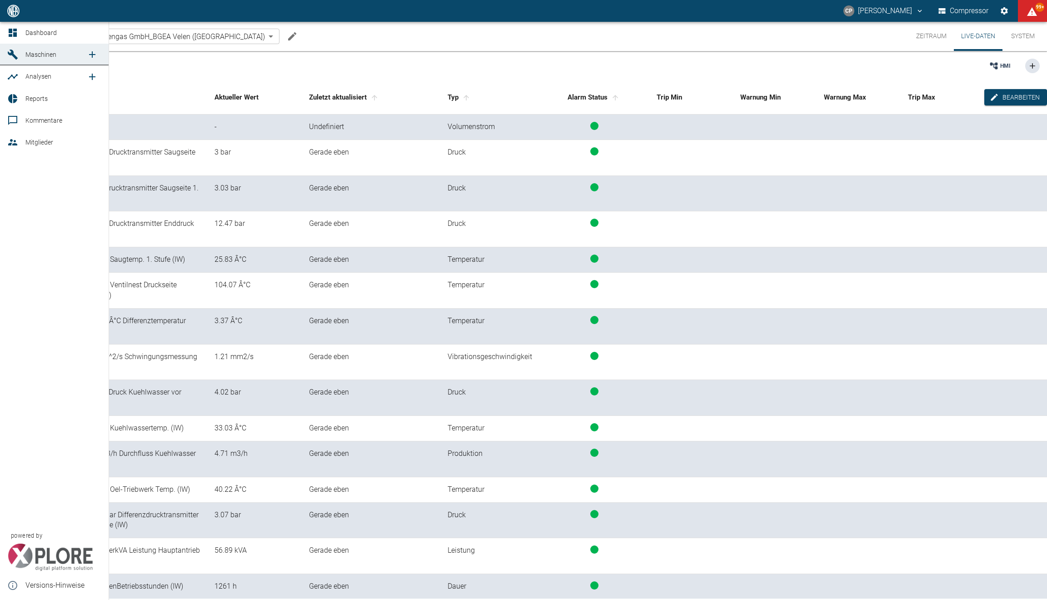
click at [22, 34] on link "Dashboard" at bounding box center [54, 33] width 109 height 22
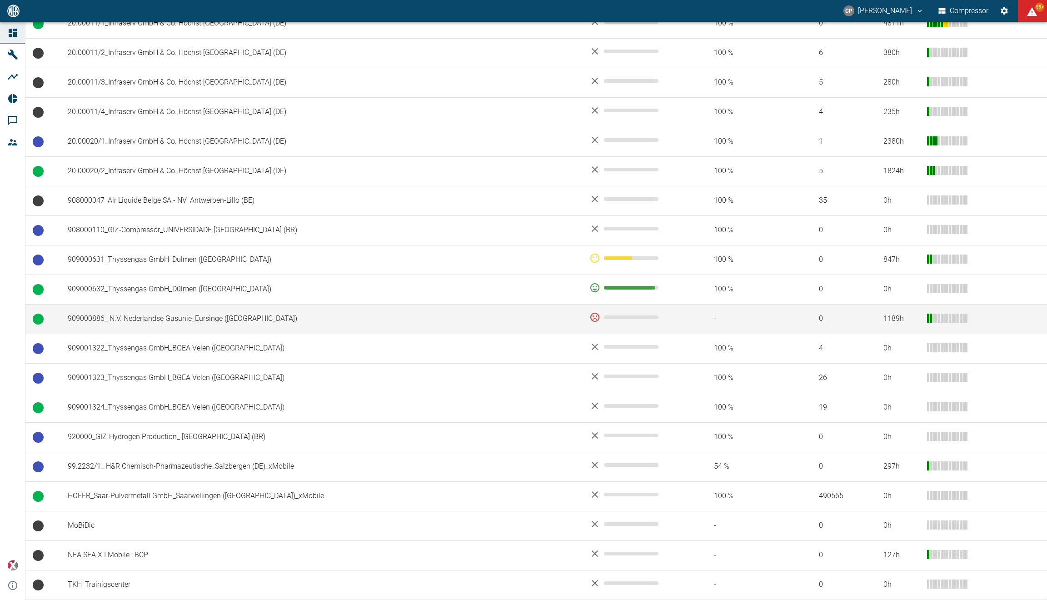
scroll to position [484, 0]
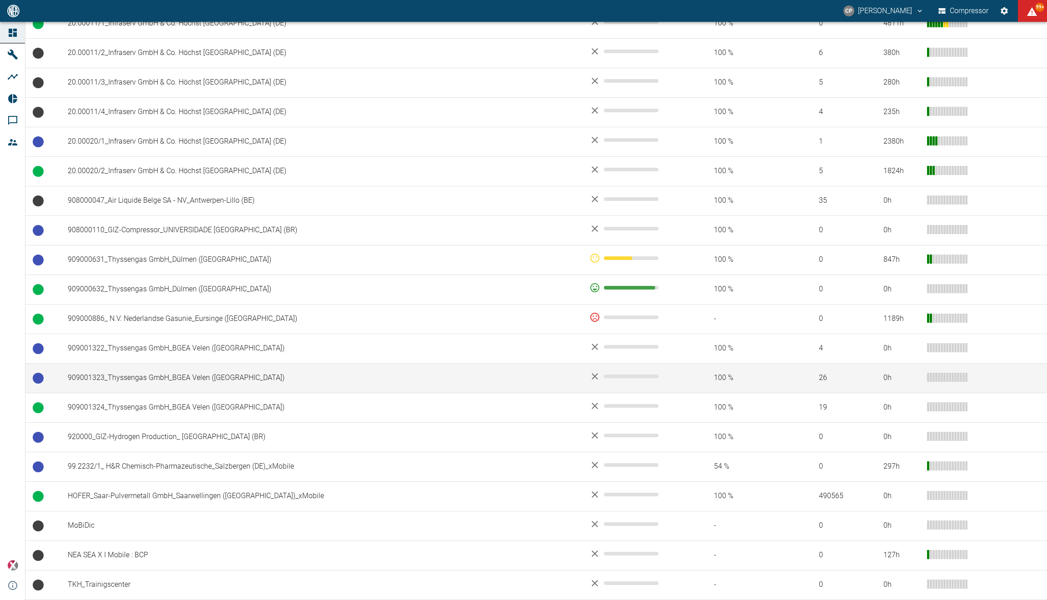
click at [102, 382] on td "909001323_Thyssengas GmbH_BGEA Velen ([GEOGRAPHIC_DATA])" at bounding box center [320, 378] width 521 height 30
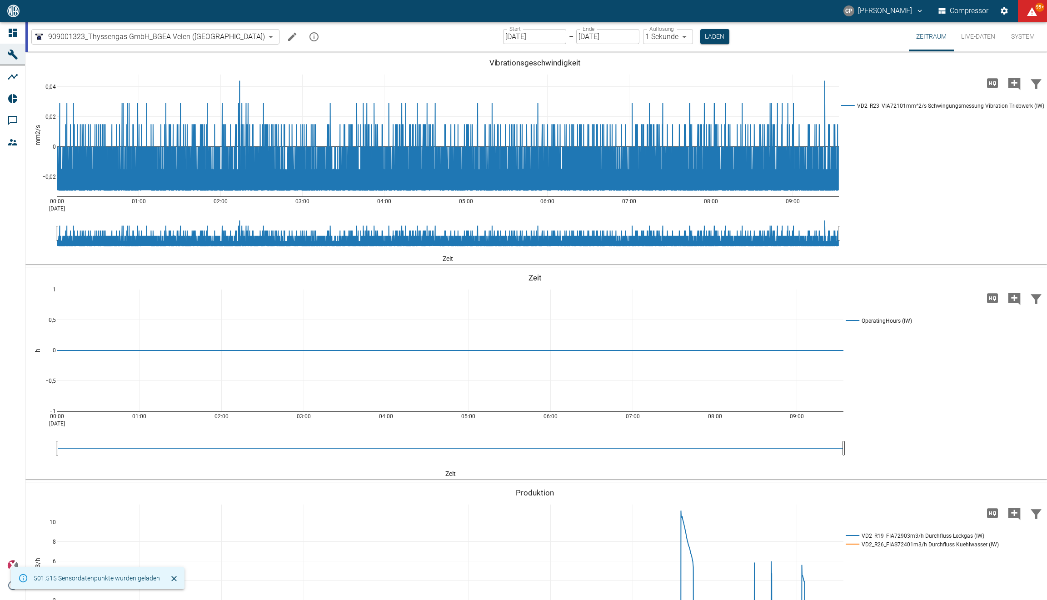
click at [982, 34] on button "Live-Daten" at bounding box center [978, 37] width 49 height 30
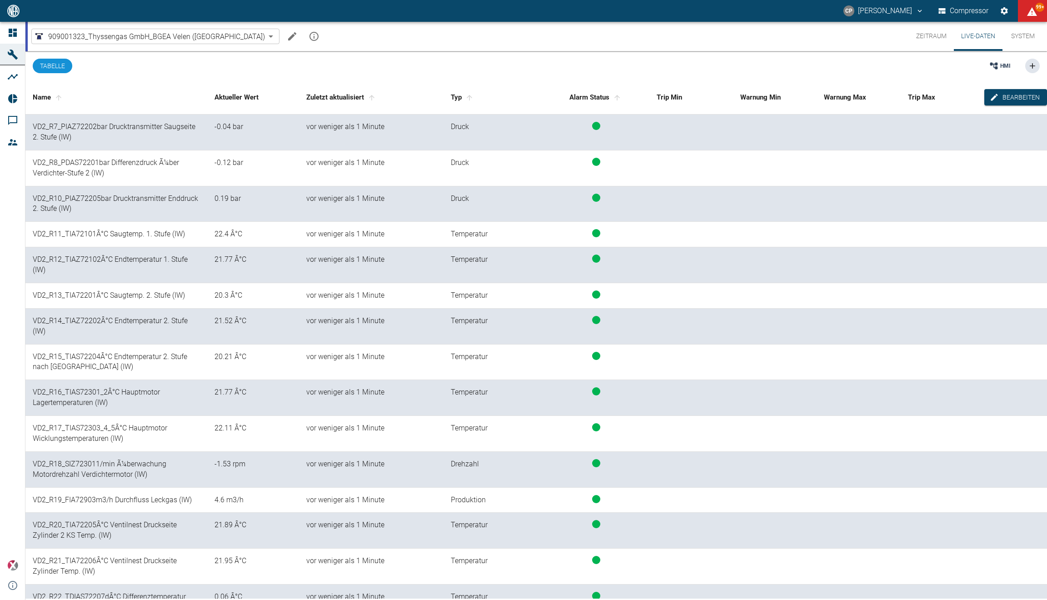
click at [111, 40] on body "CP Christoph Palm Compressor 99+ Dashboard Maschinen Analysen Reports Kommentar…" at bounding box center [523, 300] width 1047 height 600
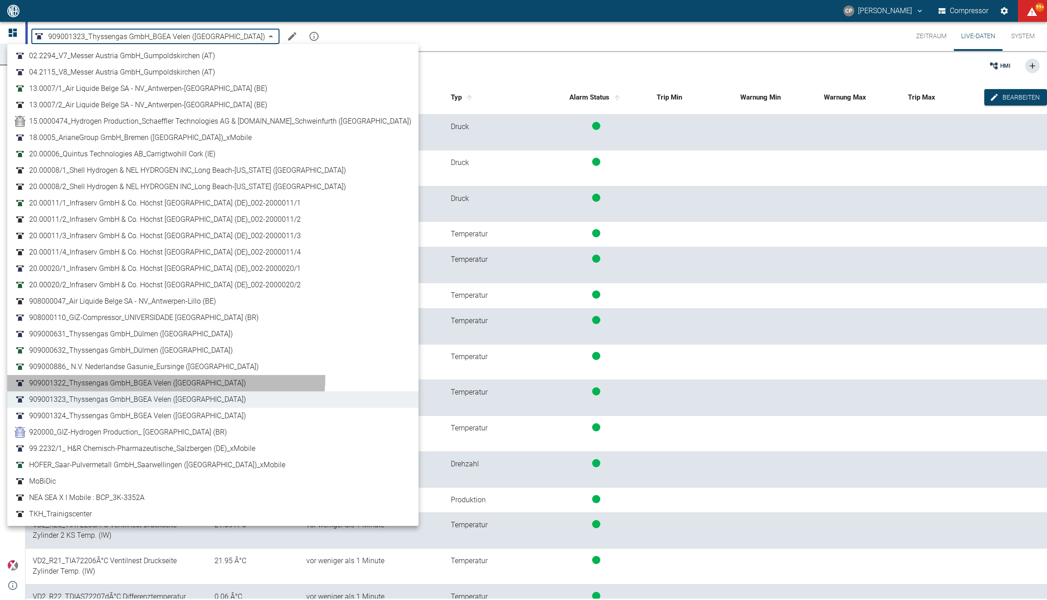
click at [144, 375] on li "909001322_Thyssengas GmbH_BGEA Velen ([GEOGRAPHIC_DATA])" at bounding box center [212, 383] width 411 height 16
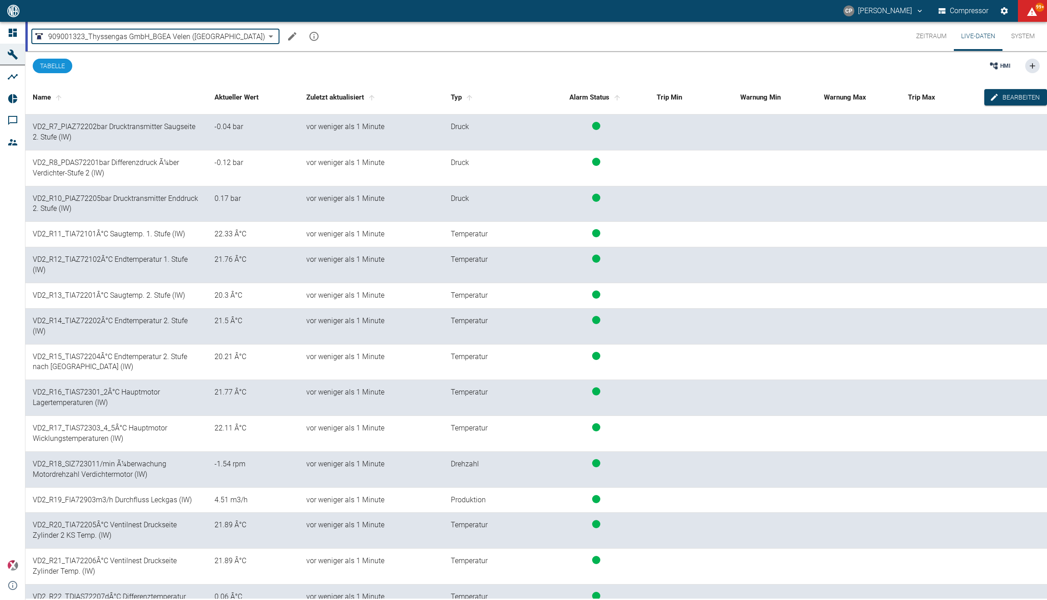
click at [317, 61] on div "HMI" at bounding box center [619, 65] width 839 height 29
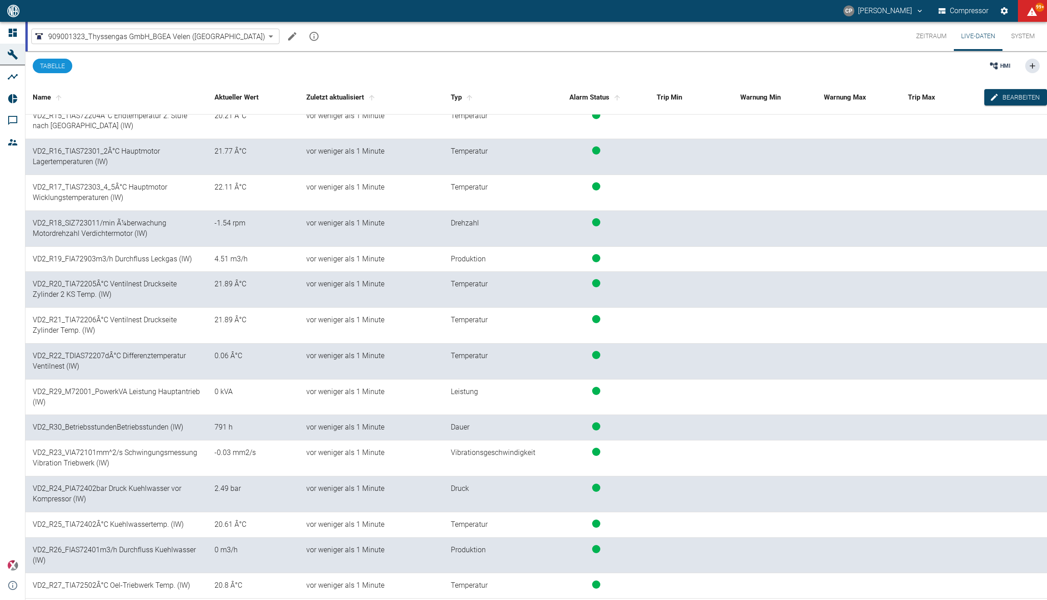
scroll to position [273, 0]
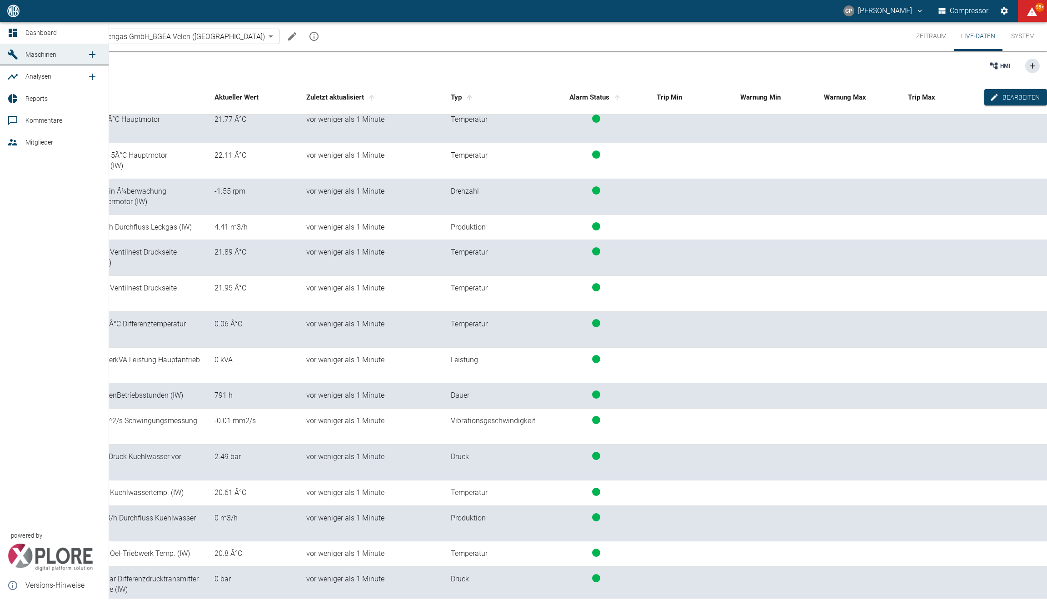
click at [15, 27] on icon at bounding box center [12, 32] width 11 height 11
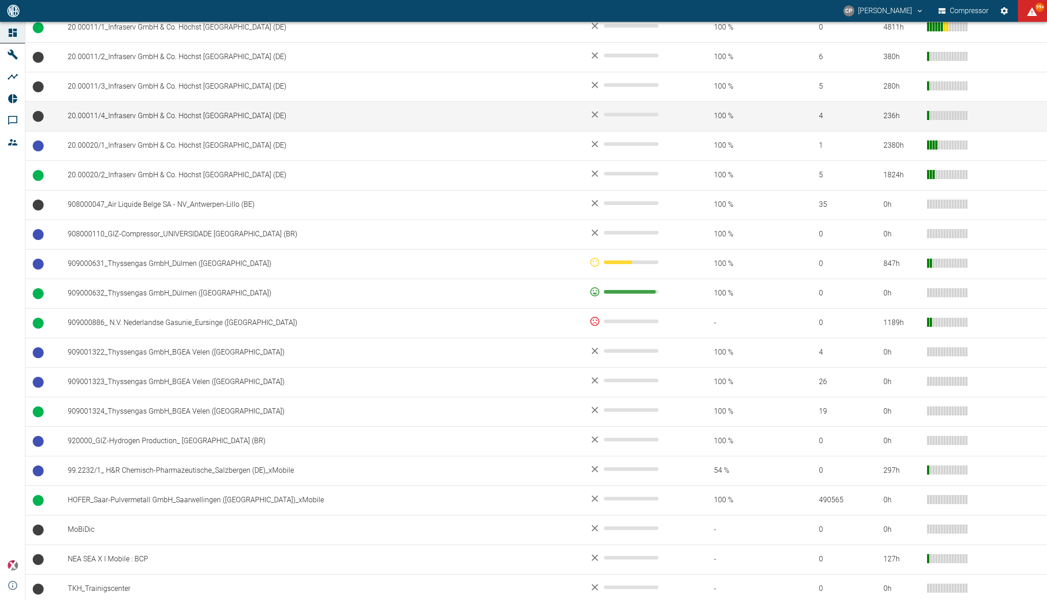
scroll to position [484, 0]
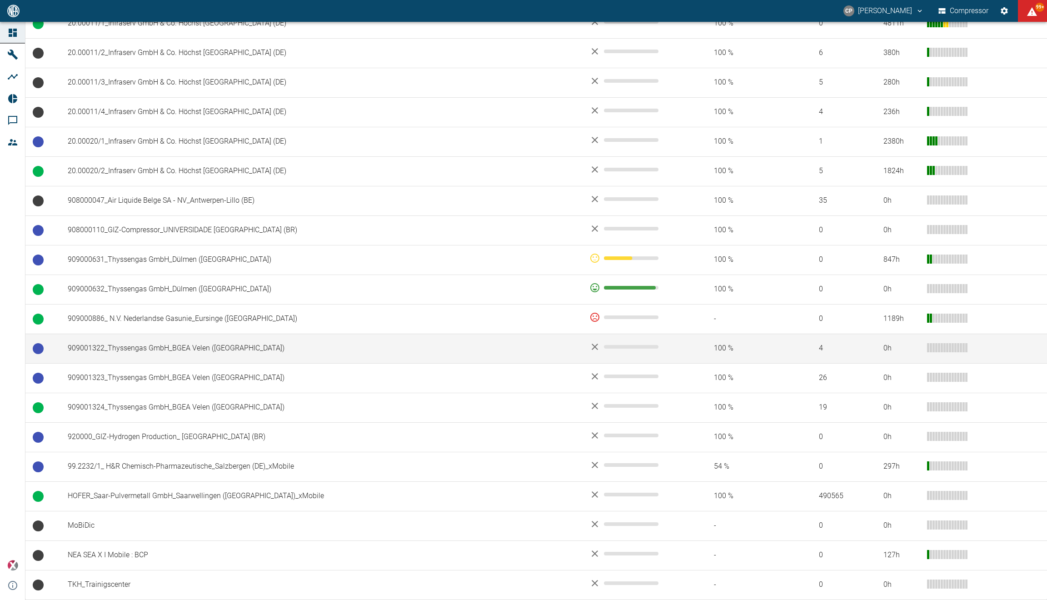
click at [122, 353] on td "909001322_Thyssengas GmbH_BGEA Velen ([GEOGRAPHIC_DATA])" at bounding box center [320, 348] width 521 height 30
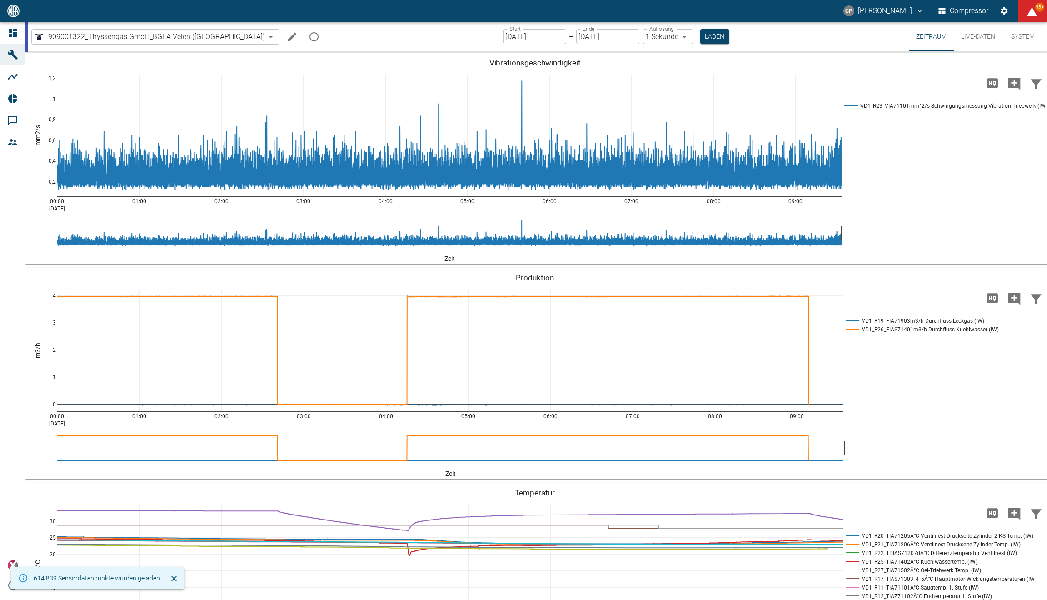
click at [980, 33] on button "Live-Daten" at bounding box center [978, 37] width 49 height 30
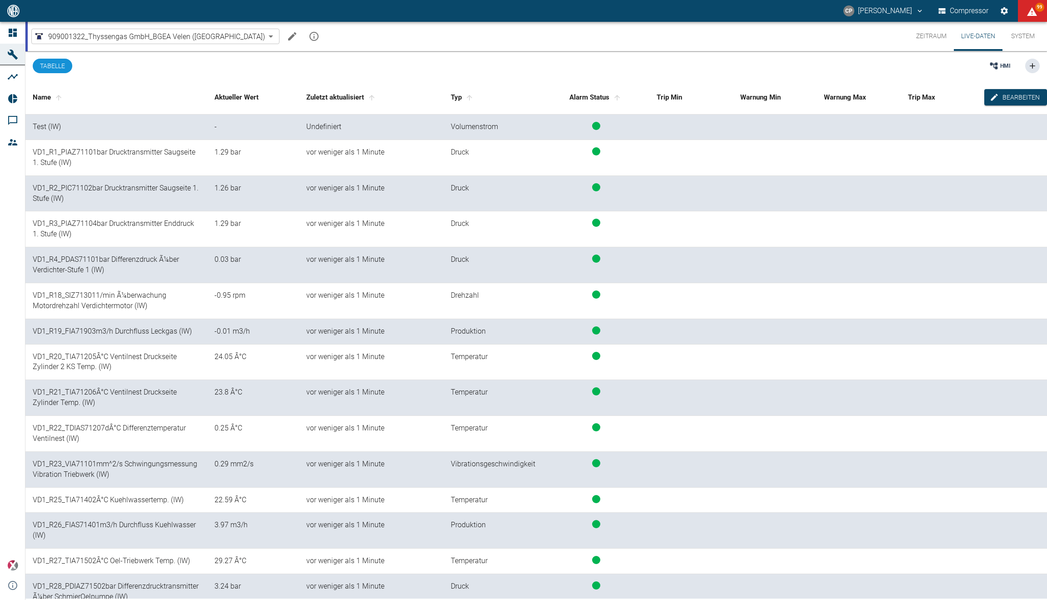
scroll to position [68, 0]
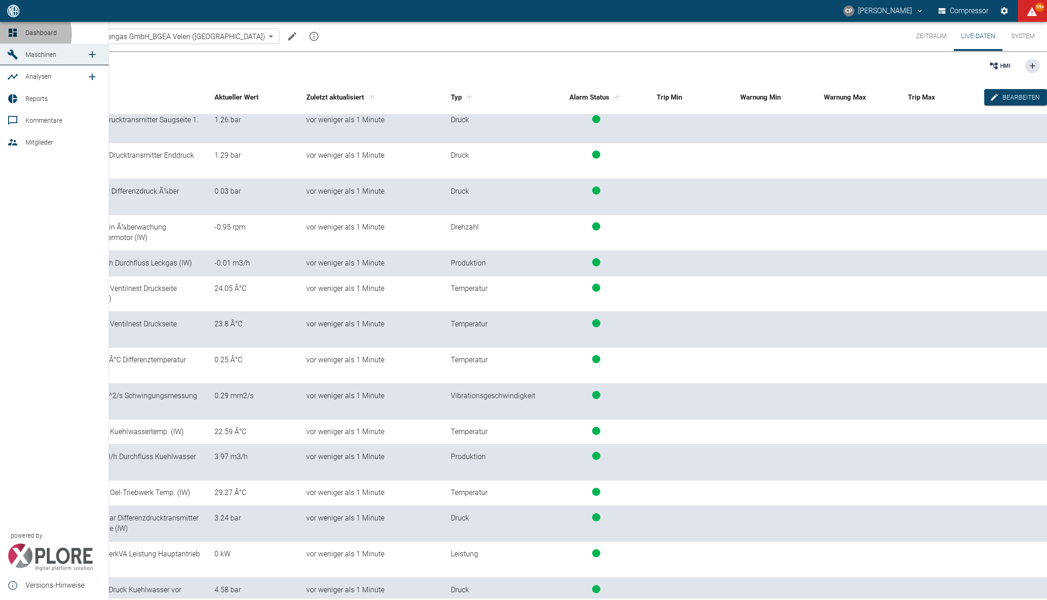
click at [17, 35] on icon at bounding box center [12, 32] width 11 height 11
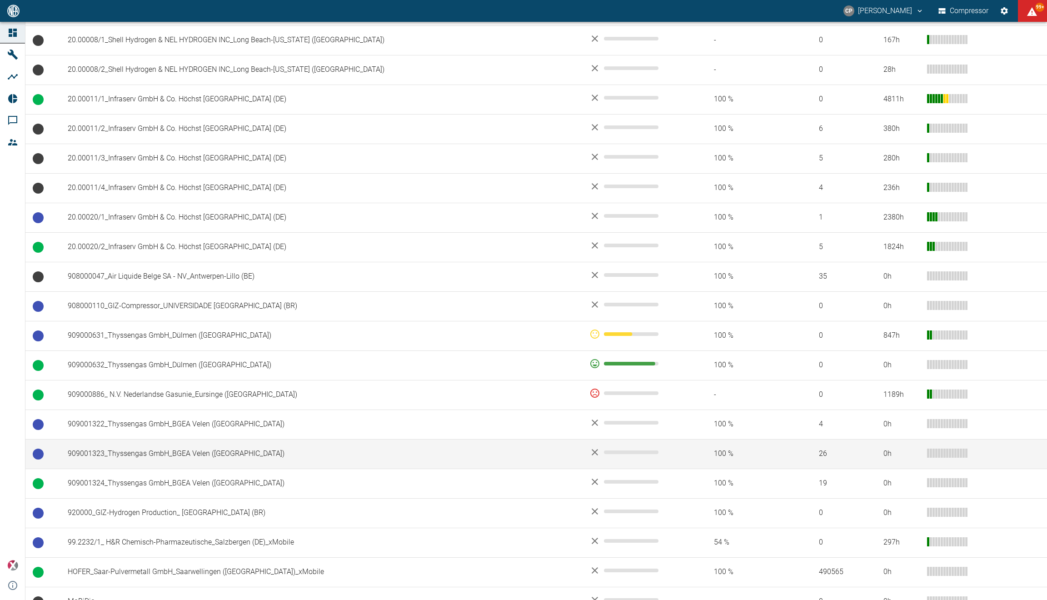
scroll to position [477, 0]
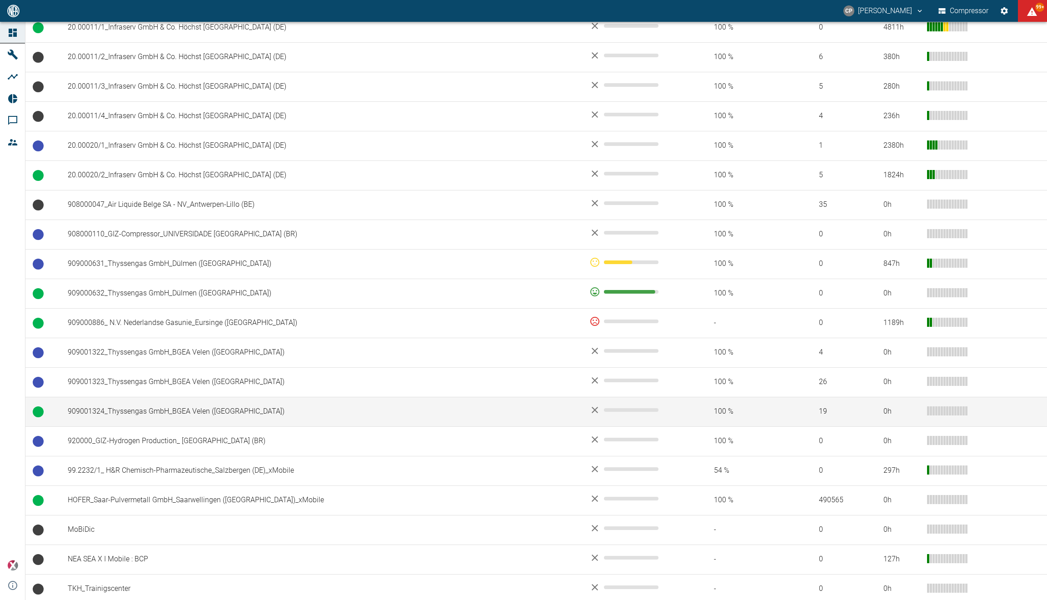
click at [167, 414] on td "909001324_Thyssengas GmbH_BGEA Velen ([GEOGRAPHIC_DATA])" at bounding box center [320, 412] width 521 height 30
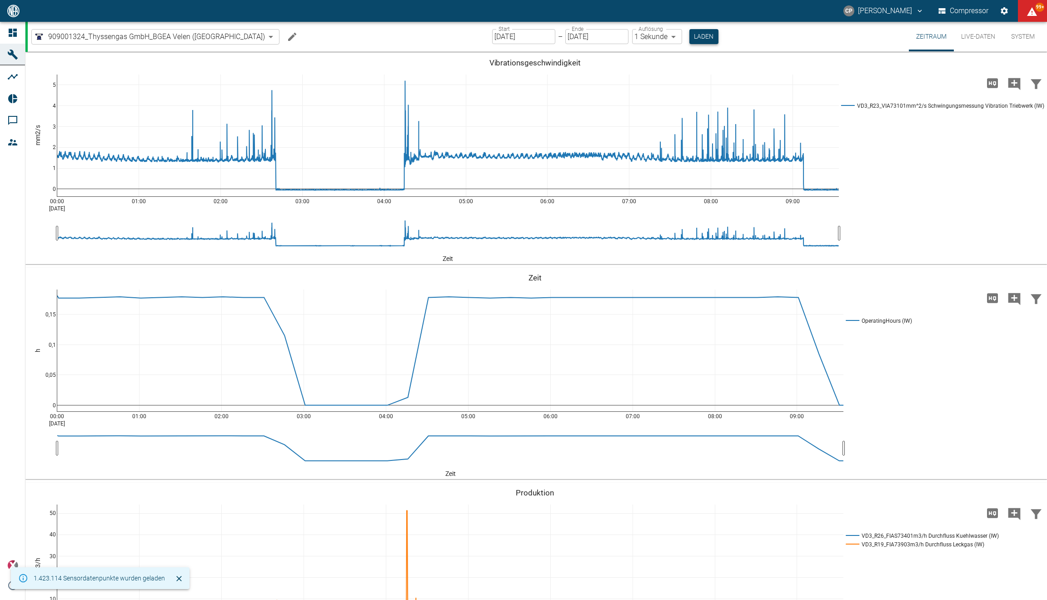
click at [689, 31] on button "Laden" at bounding box center [703, 36] width 29 height 15
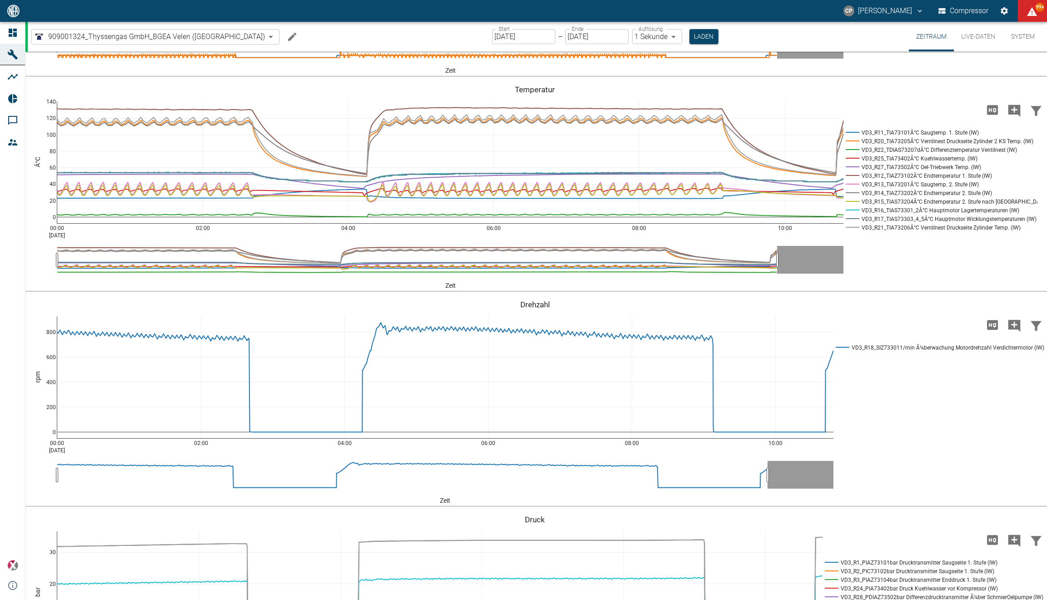
scroll to position [308, 0]
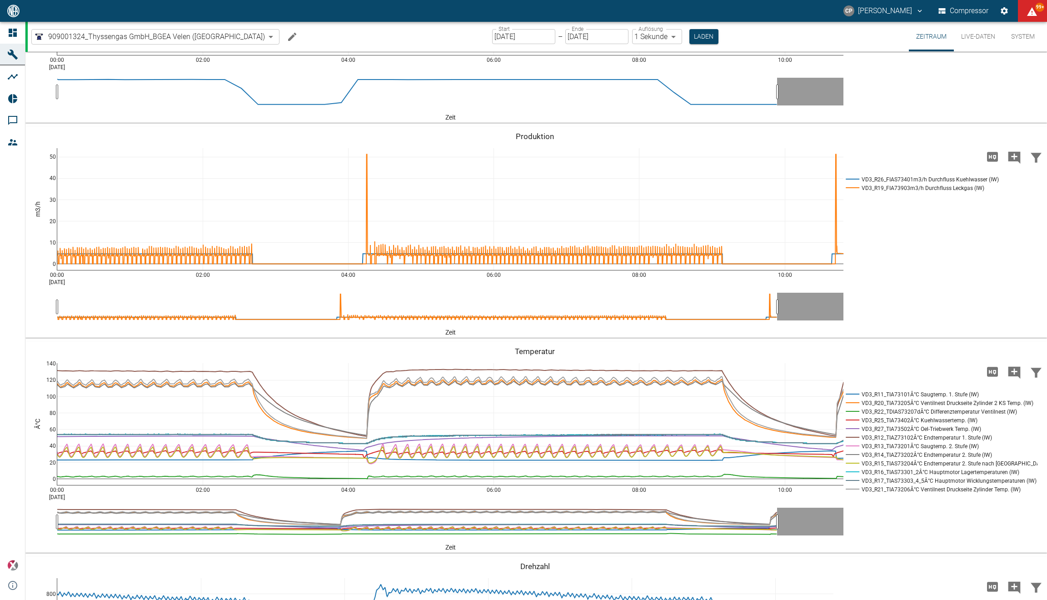
click at [956, 39] on button "Live-Daten" at bounding box center [978, 37] width 49 height 30
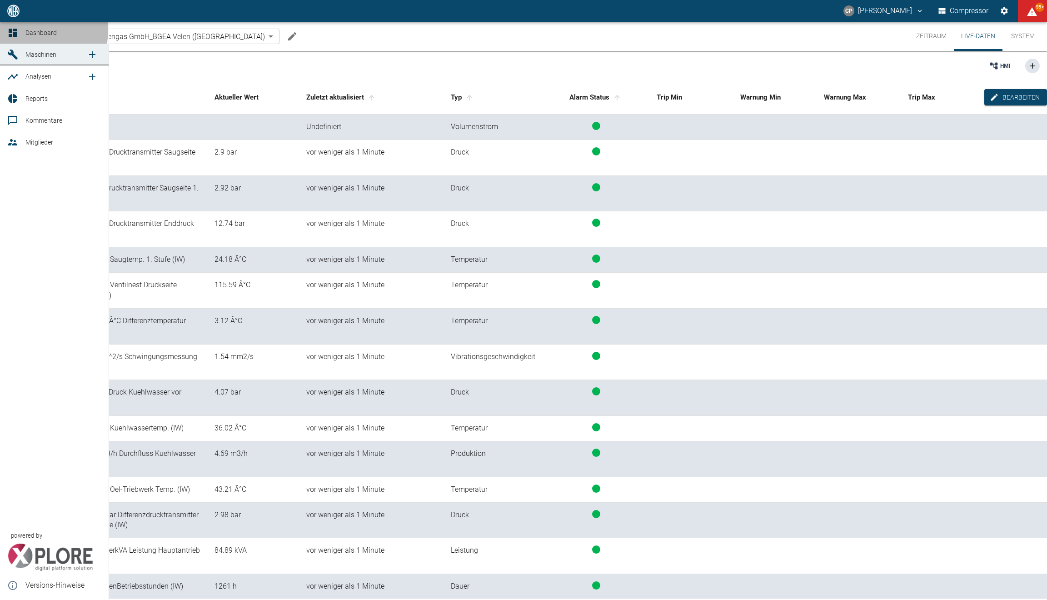
click at [18, 30] on div at bounding box center [14, 32] width 14 height 11
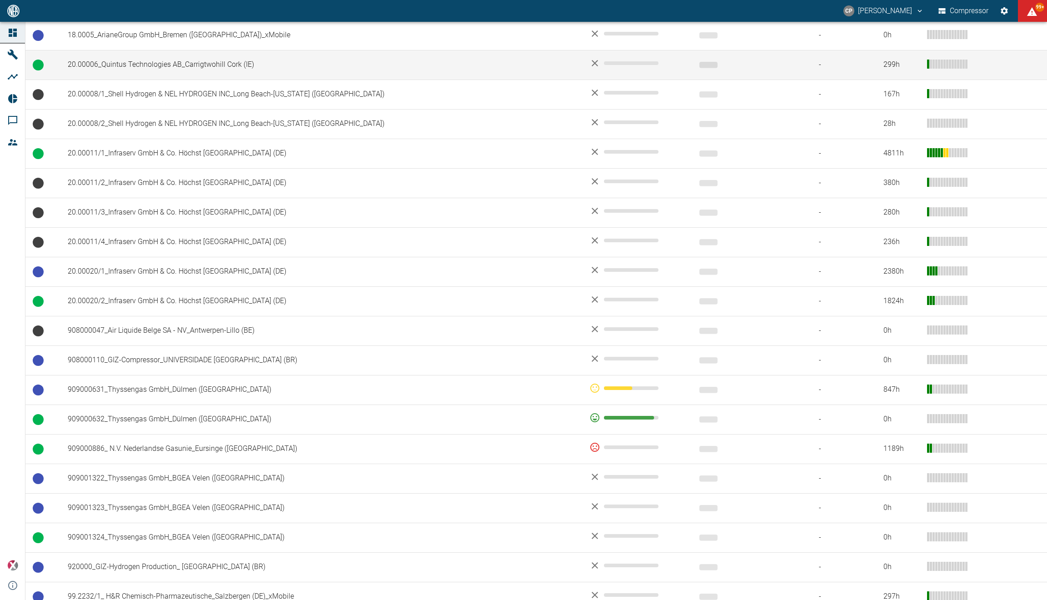
scroll to position [484, 0]
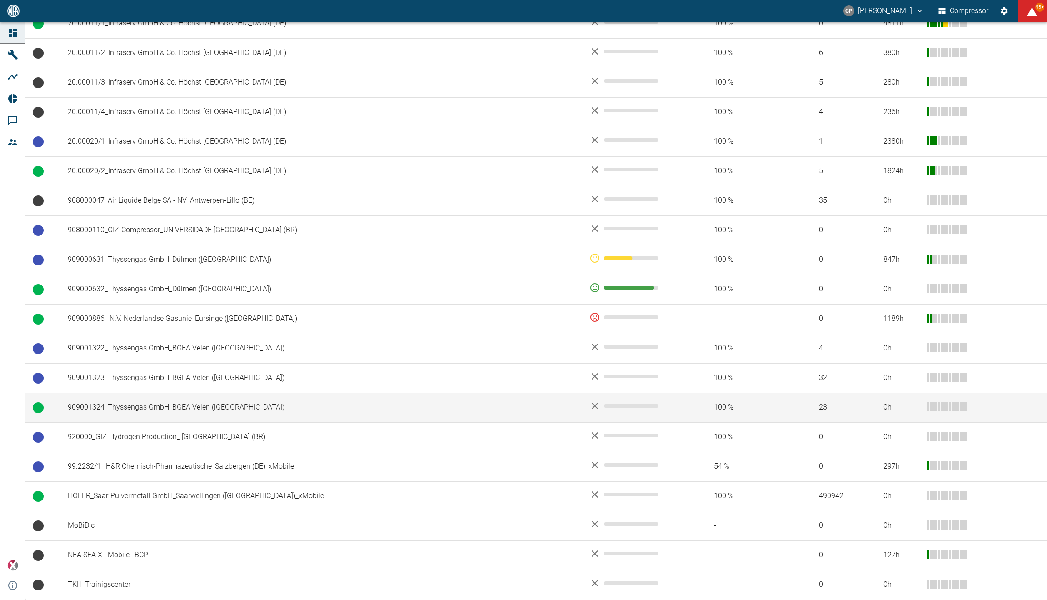
click at [158, 409] on td "909001324_Thyssengas GmbH_BGEA Velen ([GEOGRAPHIC_DATA])" at bounding box center [320, 407] width 521 height 30
